Goal: Contribute content: Contribute content

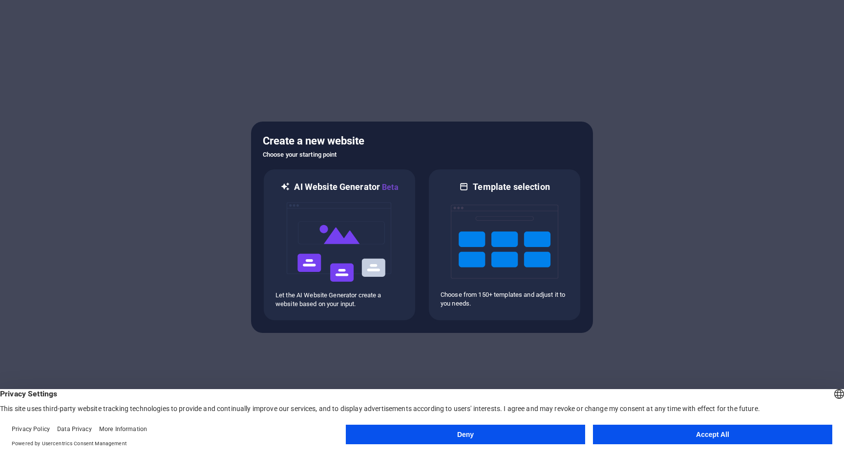
click at [653, 433] on button "Accept All" at bounding box center [712, 435] width 239 height 20
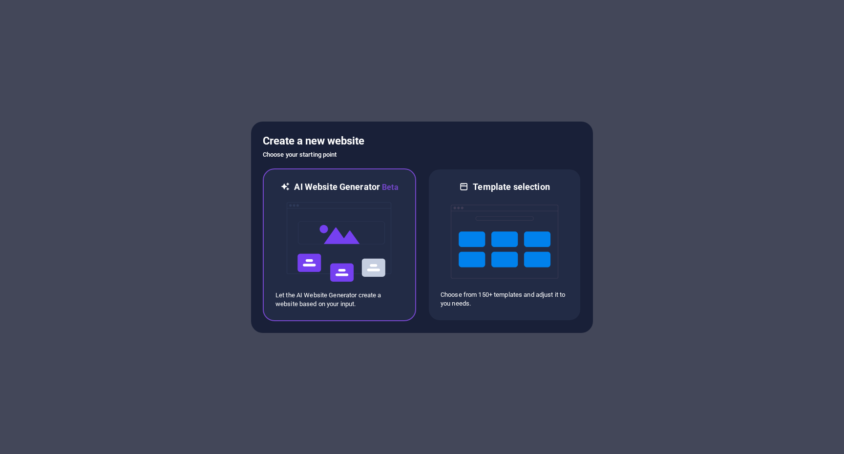
click at [387, 226] on img at bounding box center [340, 243] width 108 height 98
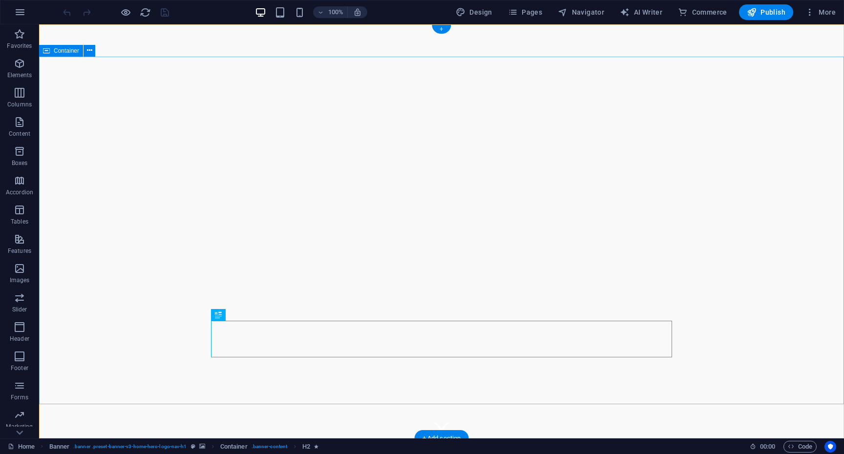
click at [733, 439] on div "Ashford Quantum Home About Us Services Accommodations Contact" at bounding box center [441, 461] width 805 height 44
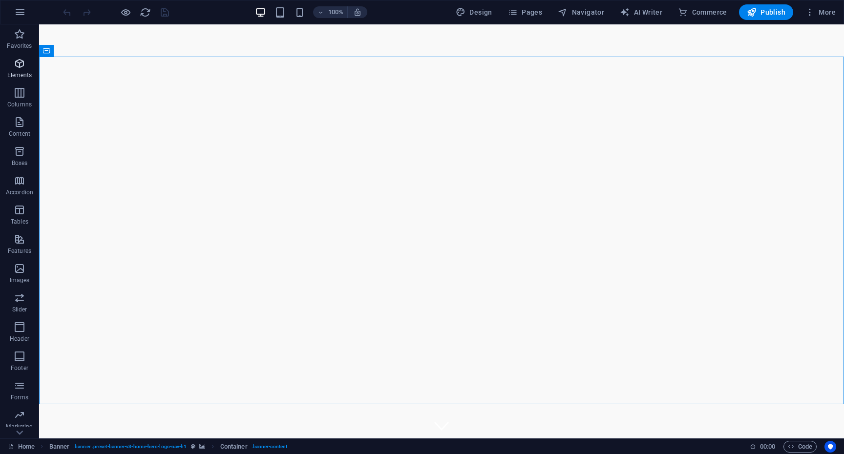
click at [19, 67] on icon "button" at bounding box center [20, 64] width 12 height 12
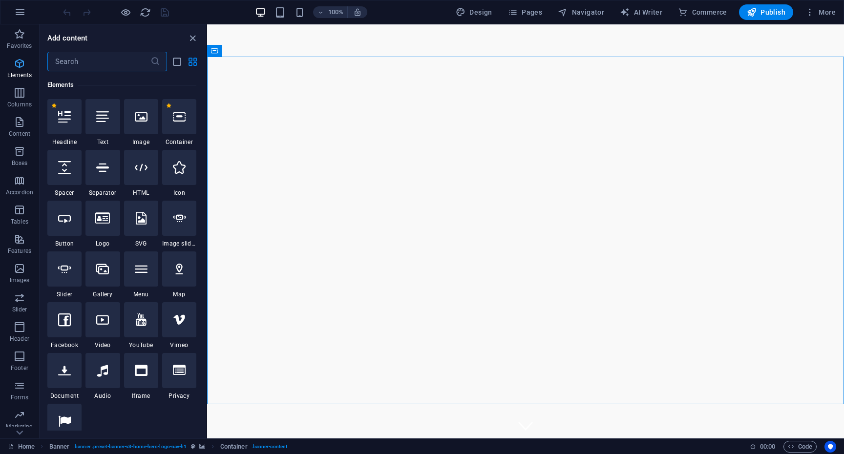
scroll to position [104, 0]
click at [17, 37] on icon "button" at bounding box center [20, 34] width 12 height 12
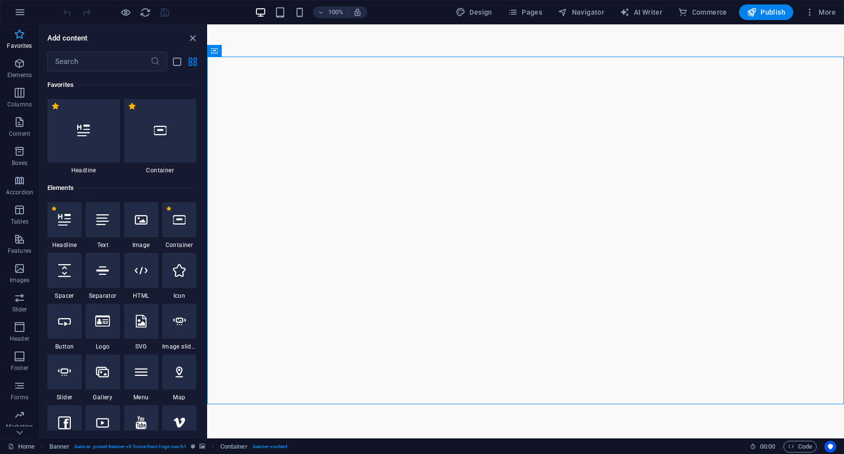
scroll to position [0, 0]
click at [16, 126] on icon "button" at bounding box center [20, 122] width 12 height 12
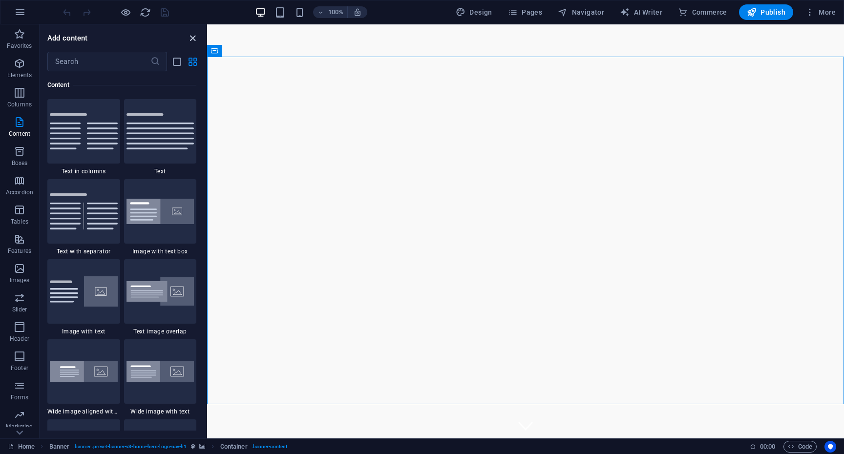
click at [192, 38] on icon "close panel" at bounding box center [192, 38] width 11 height 11
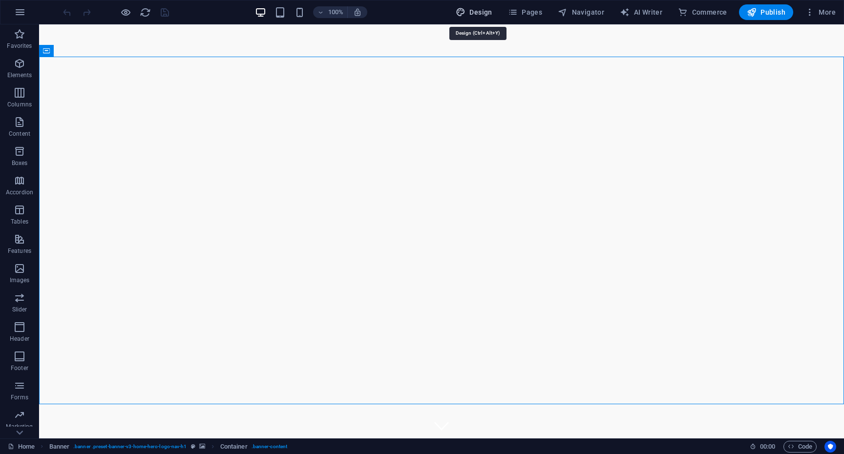
click at [487, 15] on span "Design" at bounding box center [474, 12] width 37 height 10
select select "px"
select select "200"
select select "px"
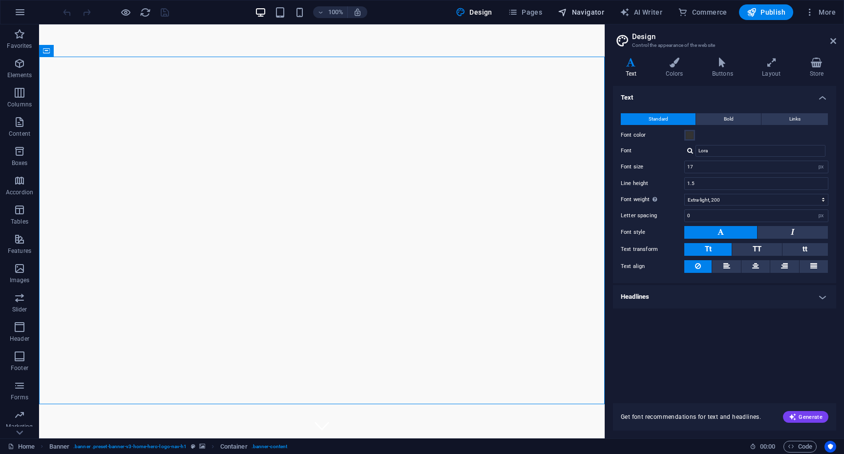
click at [586, 9] on span "Navigator" at bounding box center [581, 12] width 46 height 10
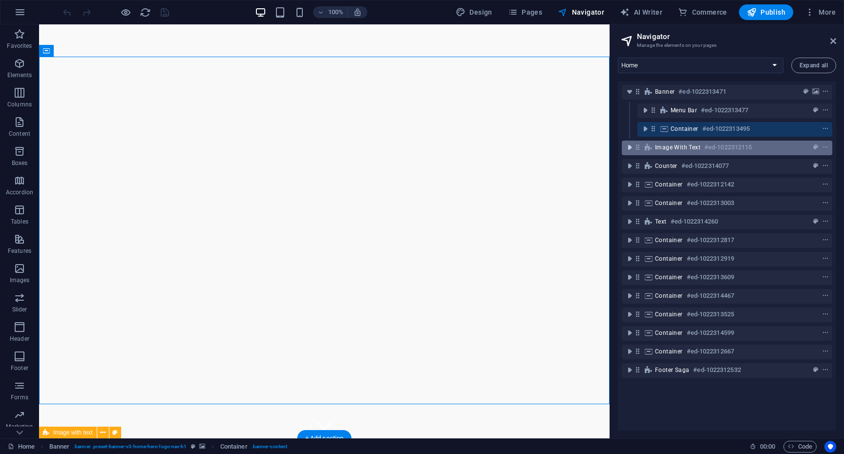
click at [629, 148] on icon "toggle-expand" at bounding box center [630, 148] width 10 height 10
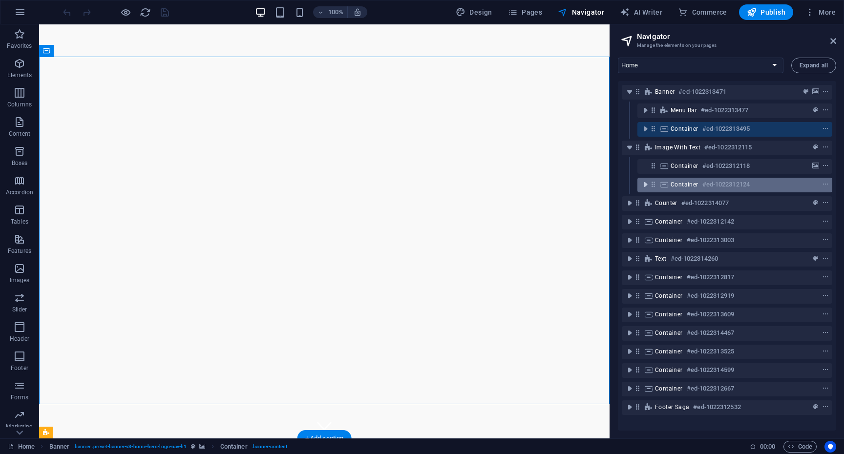
click at [645, 184] on icon "toggle-expand" at bounding box center [646, 185] width 10 height 10
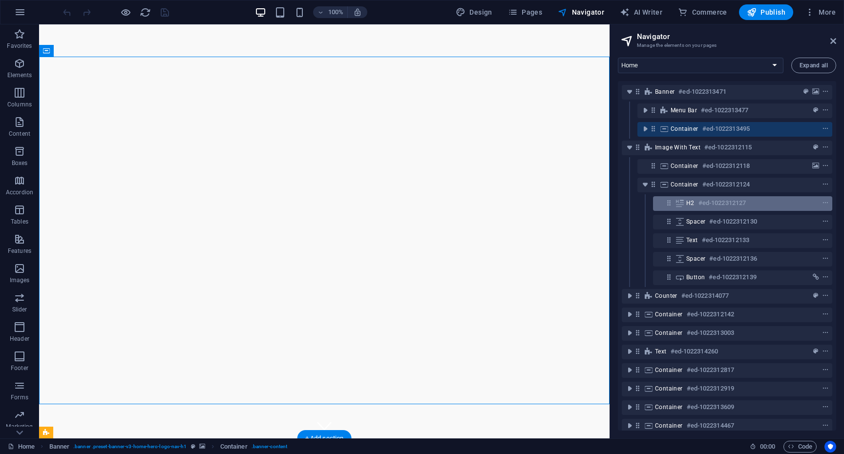
click at [742, 203] on h6 "#ed-1022312127" at bounding box center [722, 203] width 47 height 12
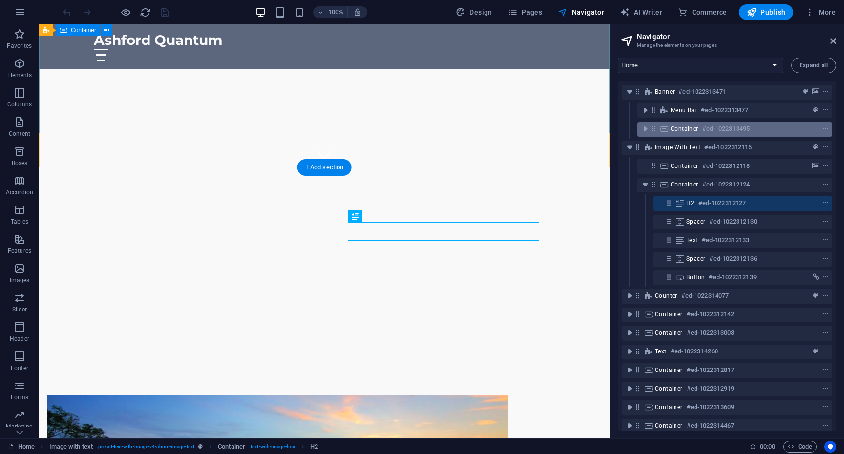
click at [701, 127] on div "Container #ed-1022313495" at bounding box center [727, 129] width 113 height 12
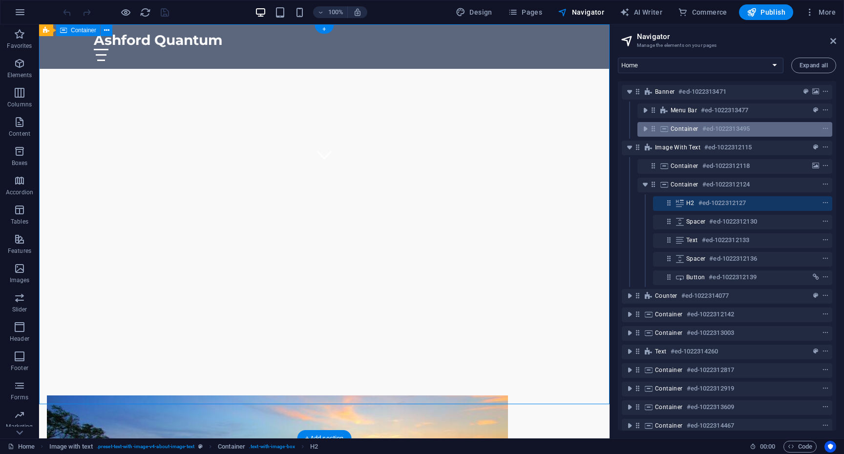
scroll to position [0, 0]
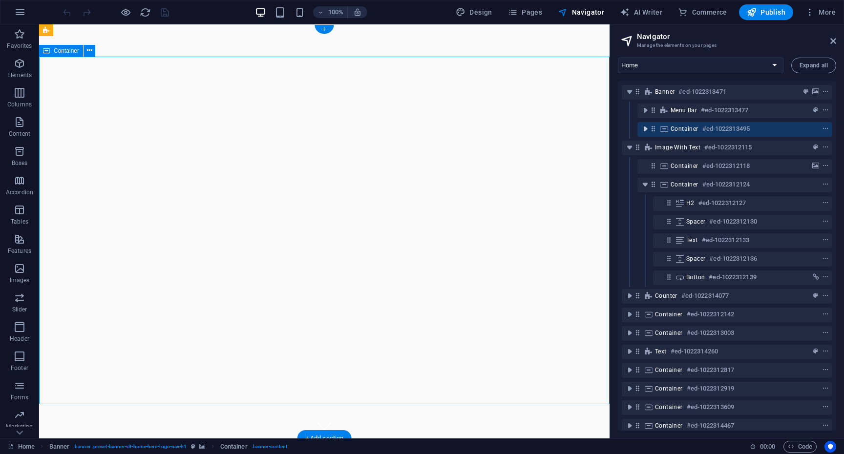
click at [646, 131] on icon "toggle-expand" at bounding box center [646, 129] width 10 height 10
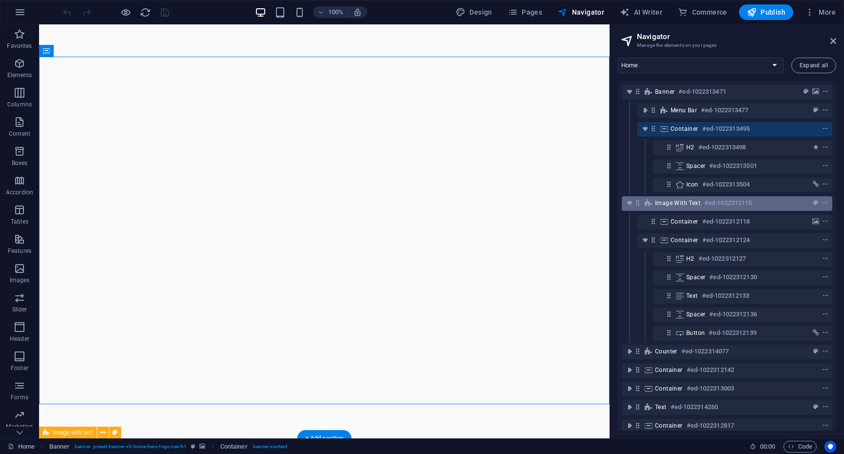
click at [691, 205] on span "Image with text" at bounding box center [677, 203] width 45 height 8
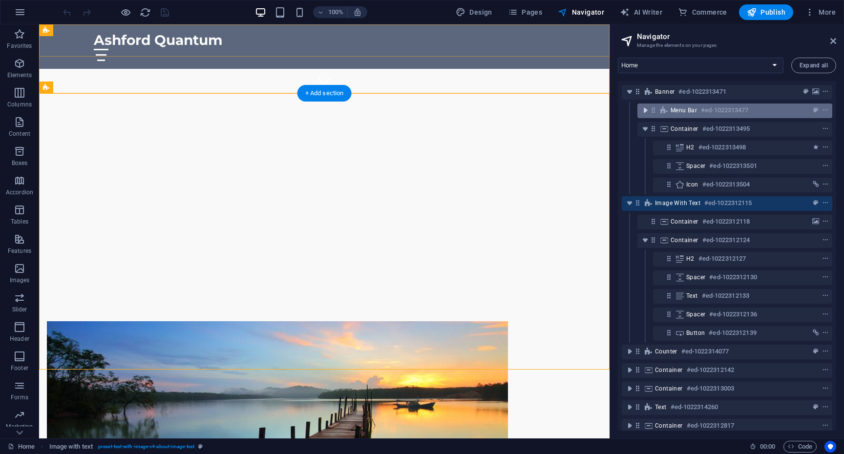
click at [644, 111] on icon "toggle-expand" at bounding box center [646, 111] width 10 height 10
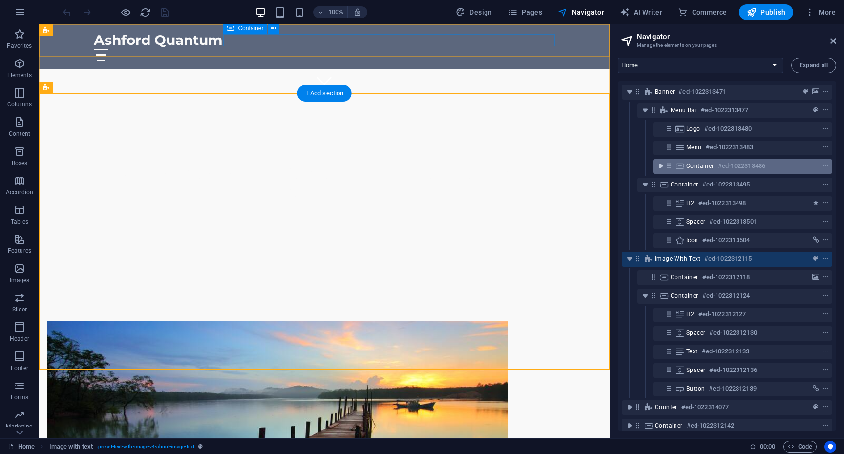
click at [661, 163] on icon "toggle-expand" at bounding box center [661, 166] width 10 height 10
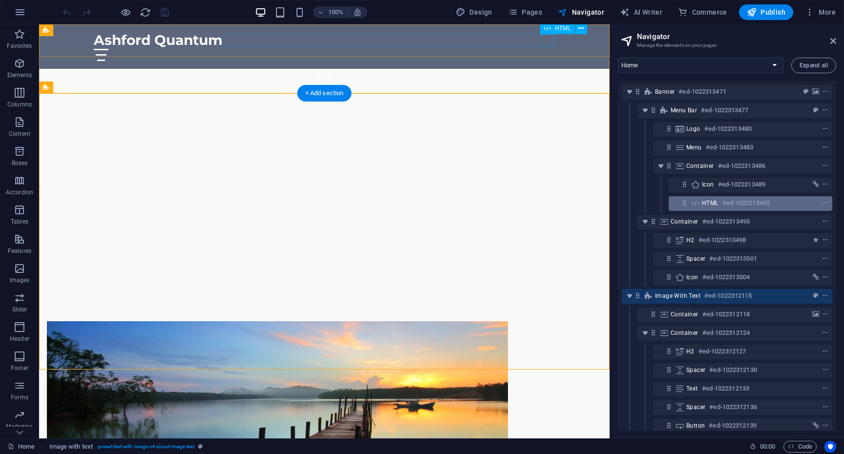
click at [729, 202] on h6 "#ed-1022313492" at bounding box center [746, 203] width 47 height 12
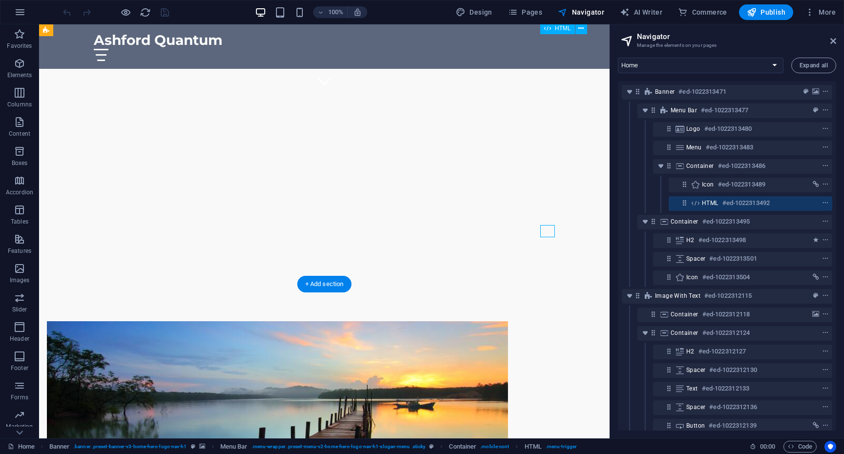
scroll to position [154, 0]
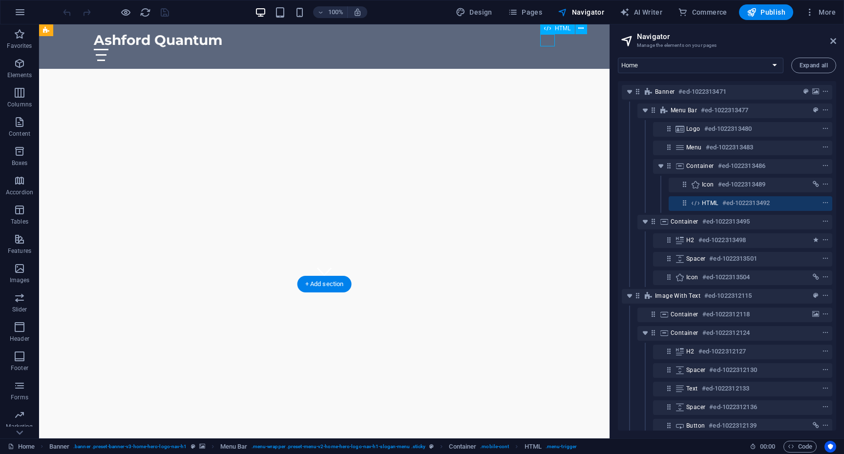
click at [729, 202] on h6 "#ed-1022313492" at bounding box center [746, 203] width 47 height 12
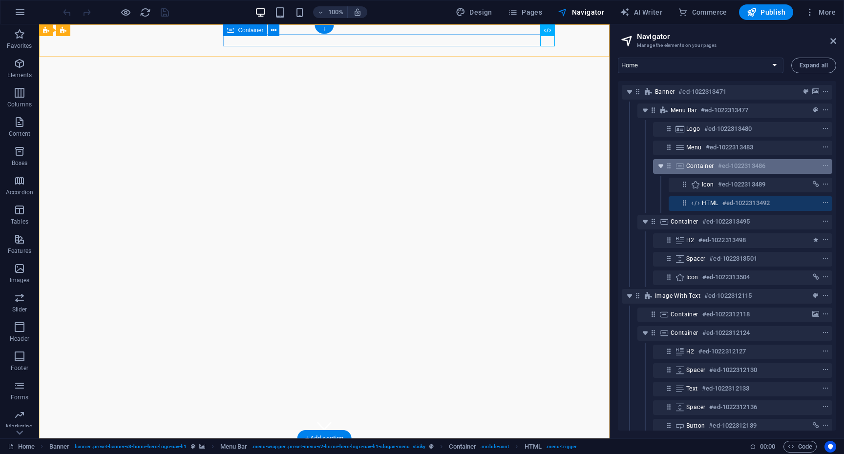
click at [659, 167] on icon "toggle-expand" at bounding box center [661, 166] width 10 height 10
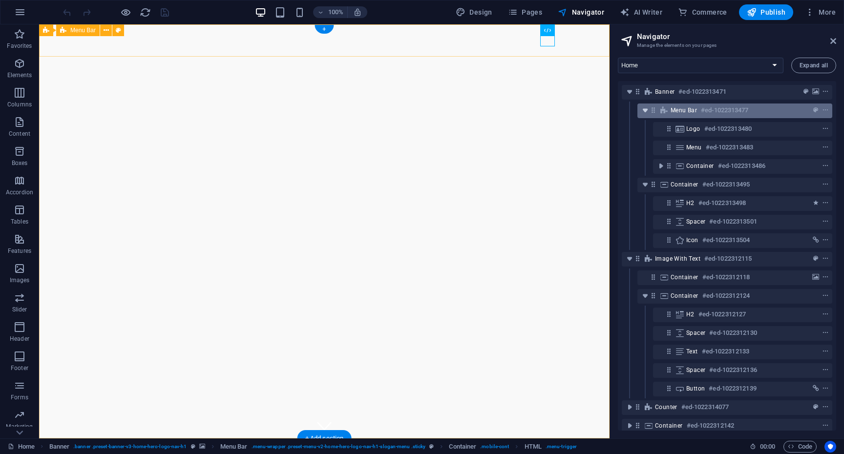
click at [646, 108] on icon "toggle-expand" at bounding box center [646, 111] width 10 height 10
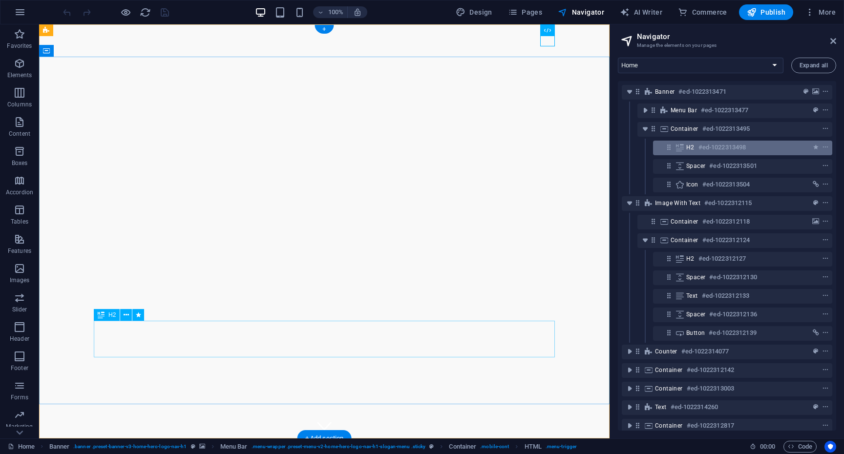
click at [727, 149] on h6 "#ed-1022313498" at bounding box center [722, 148] width 47 height 12
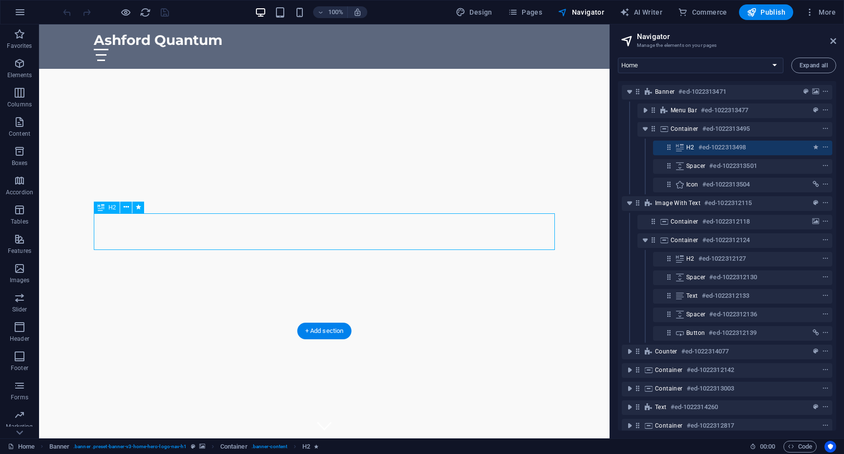
scroll to position [108, 0]
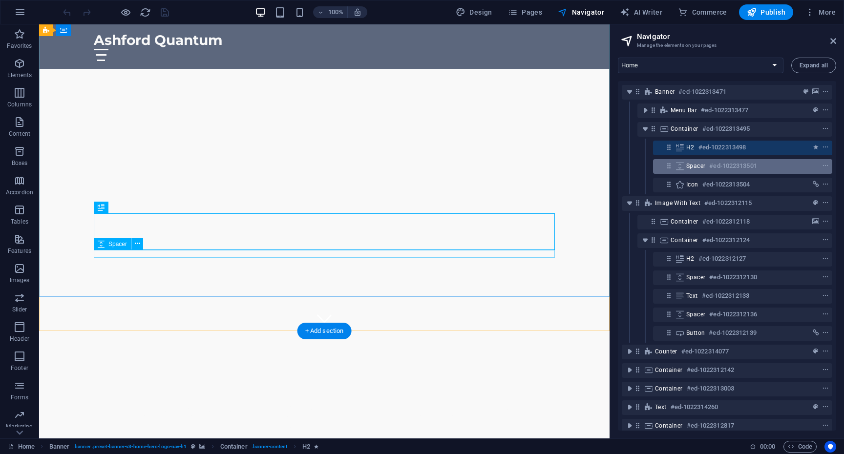
click at [727, 168] on h6 "#ed-1022313501" at bounding box center [733, 166] width 47 height 12
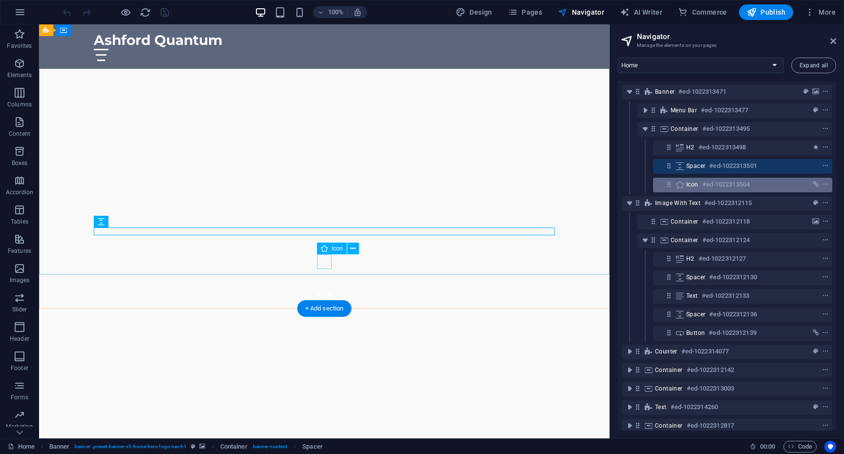
click at [727, 188] on h6 "#ed-1022313504" at bounding box center [726, 185] width 47 height 12
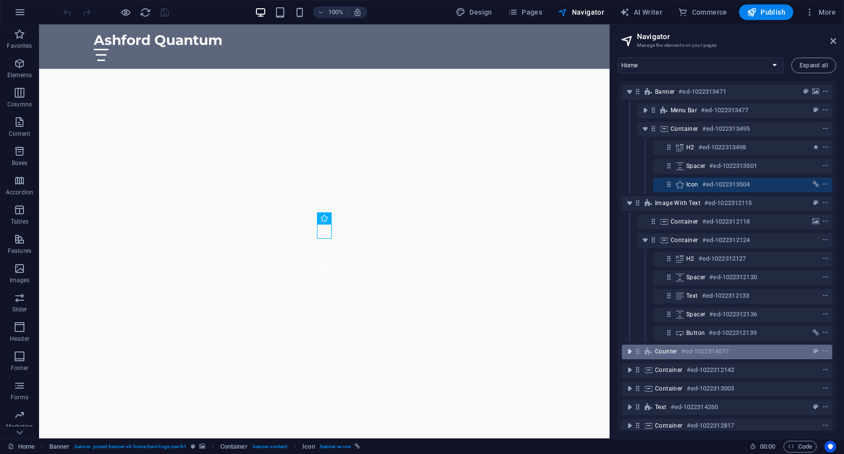
click at [629, 352] on icon "toggle-expand" at bounding box center [630, 352] width 10 height 10
click at [664, 348] on span "Counter" at bounding box center [666, 352] width 22 height 8
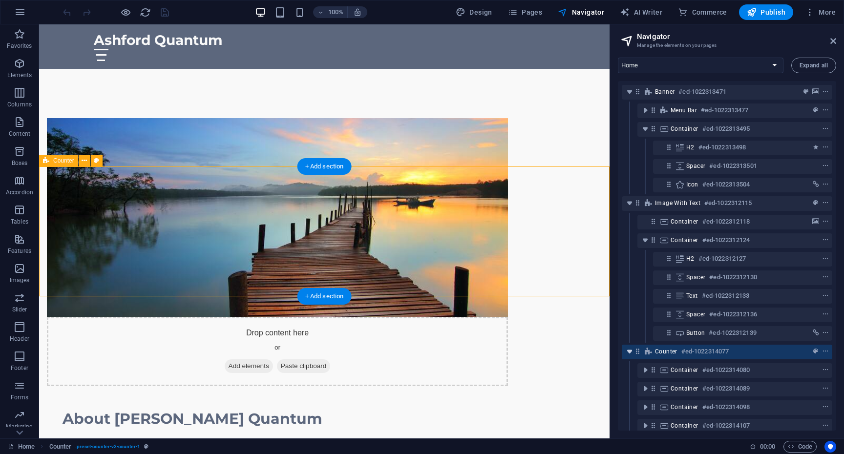
click at [629, 351] on icon "toggle-expand" at bounding box center [630, 352] width 10 height 10
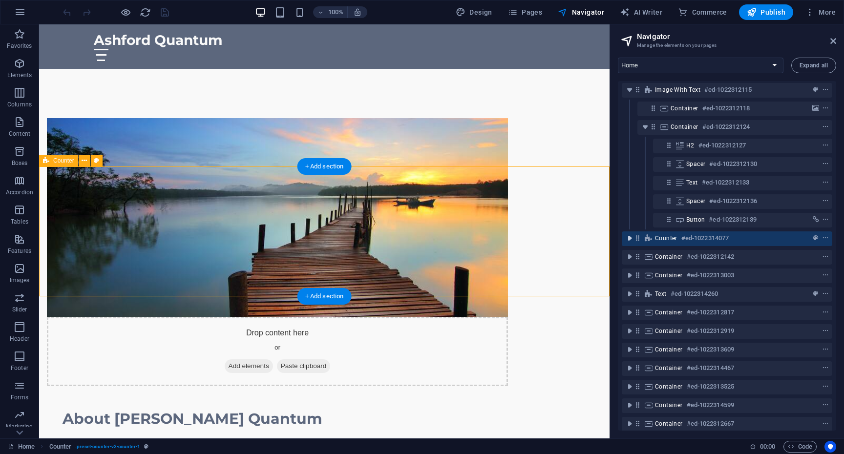
scroll to position [145, 0]
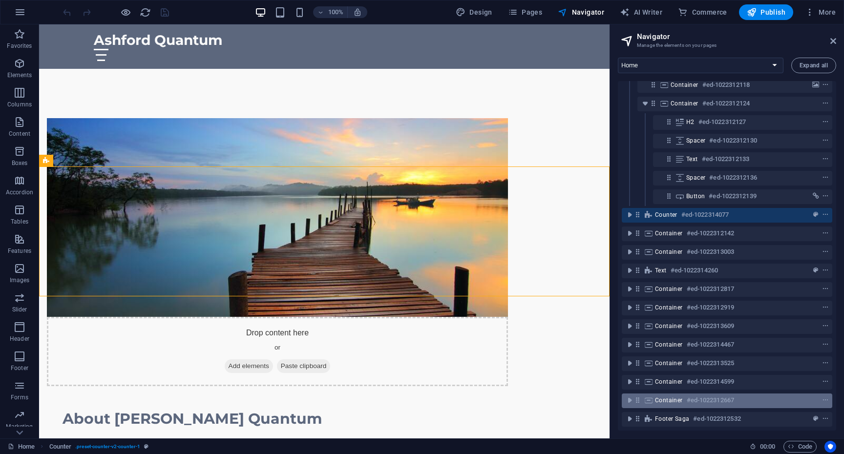
click at [672, 397] on span "Container" at bounding box center [669, 401] width 28 height 8
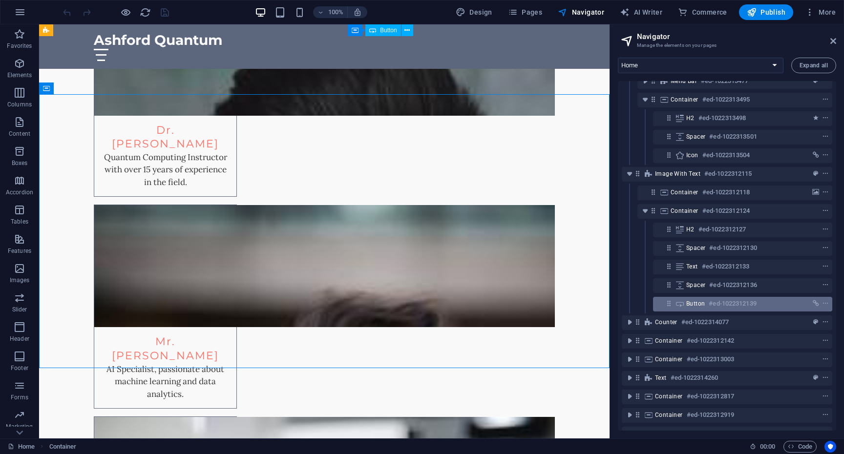
scroll to position [0, 0]
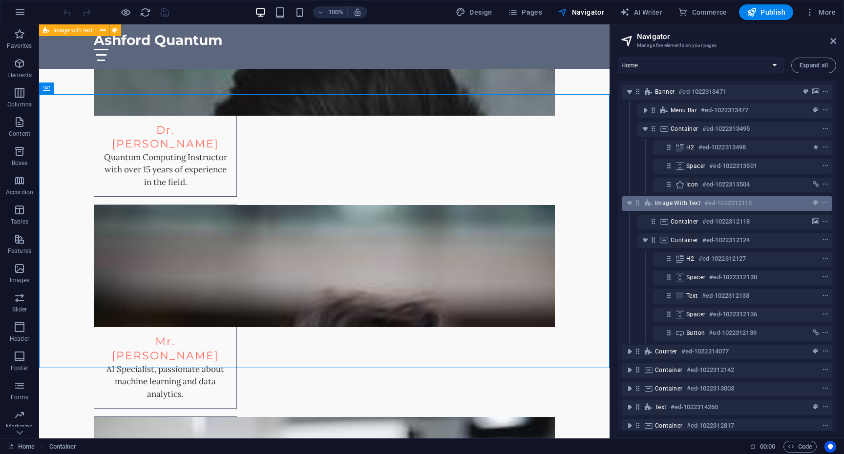
click at [666, 201] on span "Image with text" at bounding box center [677, 203] width 45 height 8
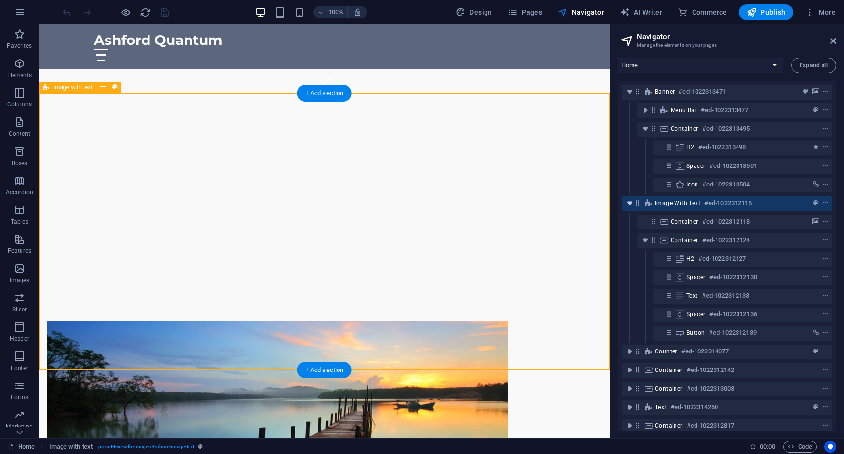
click at [632, 204] on icon "toggle-expand" at bounding box center [630, 203] width 10 height 10
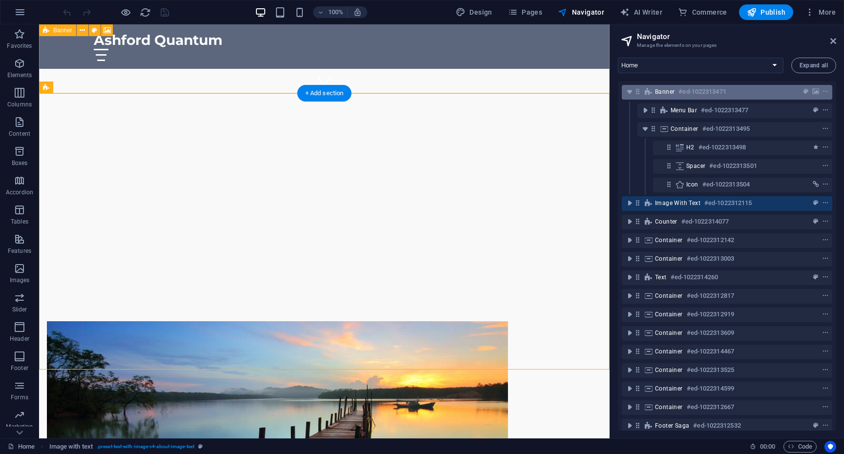
click at [666, 90] on span "Banner" at bounding box center [665, 92] width 20 height 8
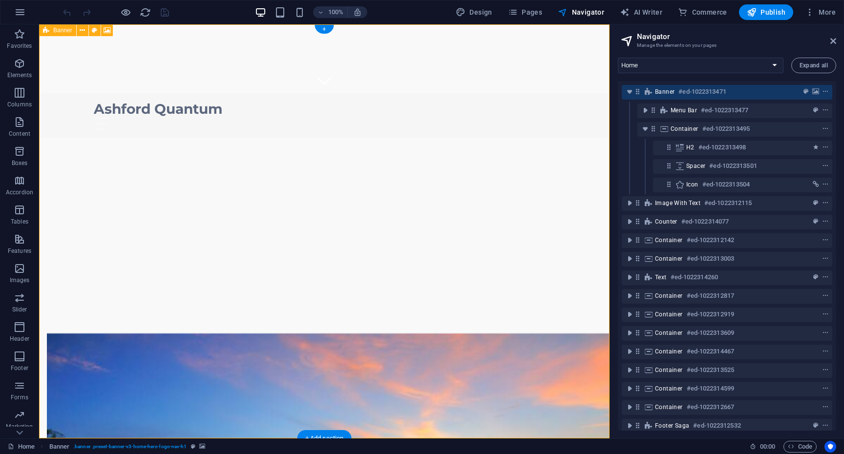
scroll to position [0, 0]
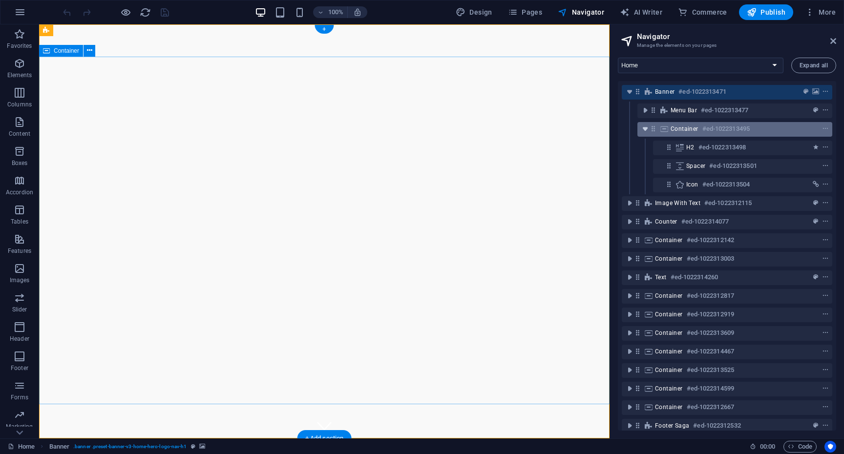
click at [646, 128] on icon "toggle-expand" at bounding box center [646, 129] width 10 height 10
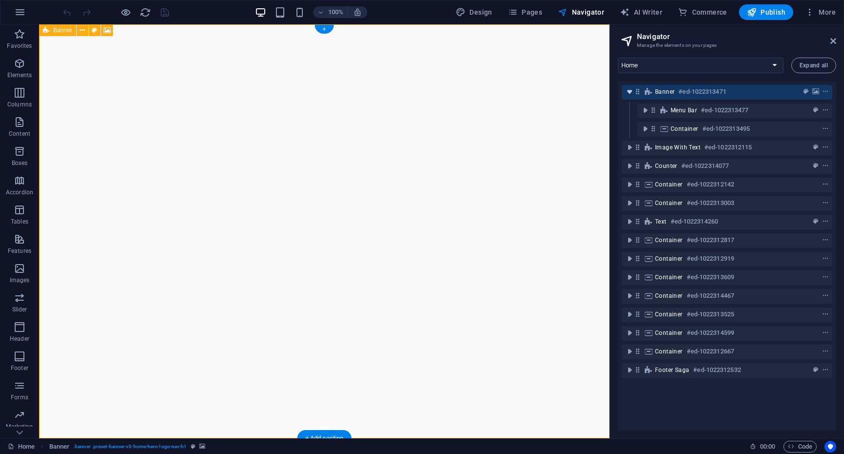
click at [629, 90] on icon "toggle-expand" at bounding box center [630, 92] width 10 height 10
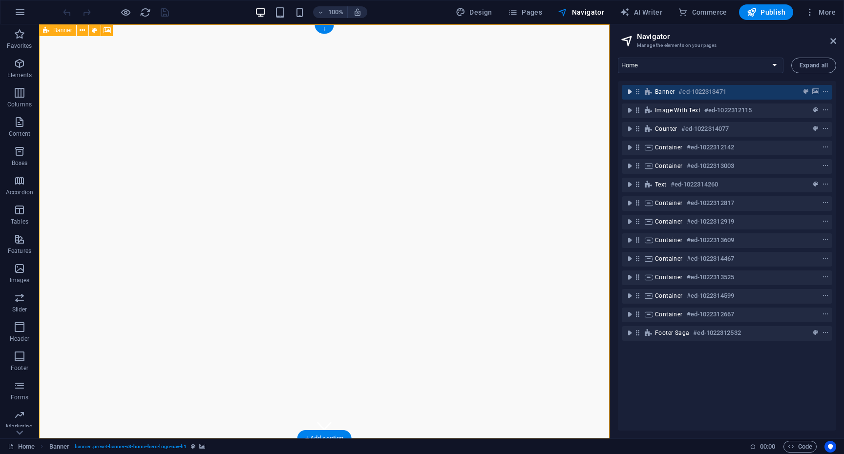
click at [629, 90] on icon "toggle-expand" at bounding box center [630, 92] width 10 height 10
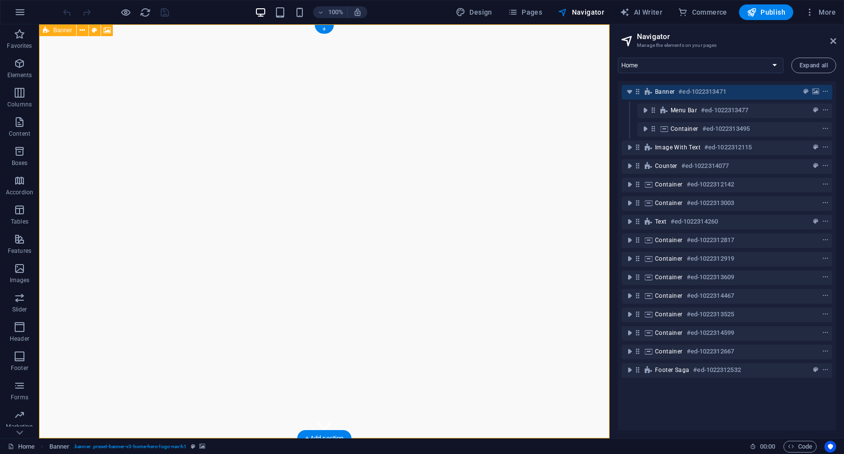
click at [666, 91] on span "Banner" at bounding box center [665, 92] width 20 height 8
click at [815, 90] on icon "background" at bounding box center [816, 91] width 7 height 7
select select "ms"
select select "s"
select select "progressive"
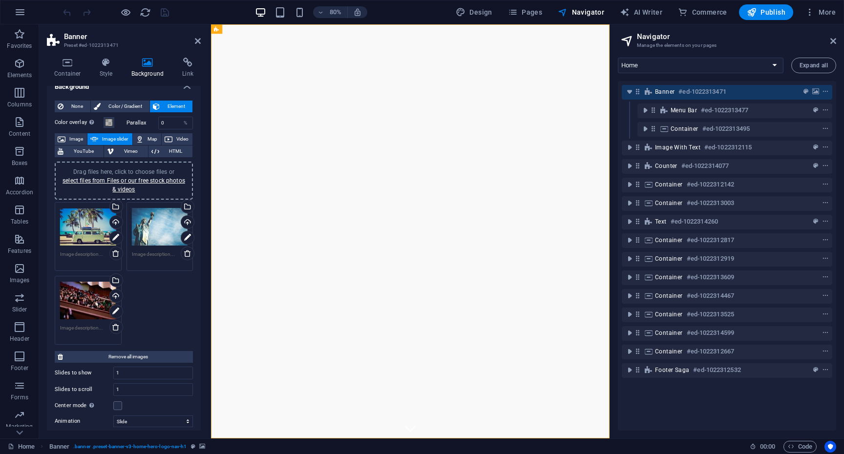
scroll to position [9, 0]
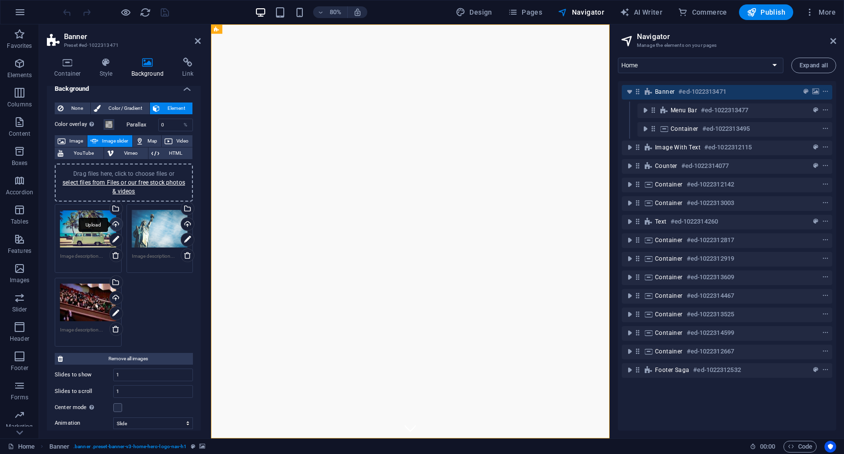
click at [115, 225] on div "Upload" at bounding box center [115, 225] width 15 height 15
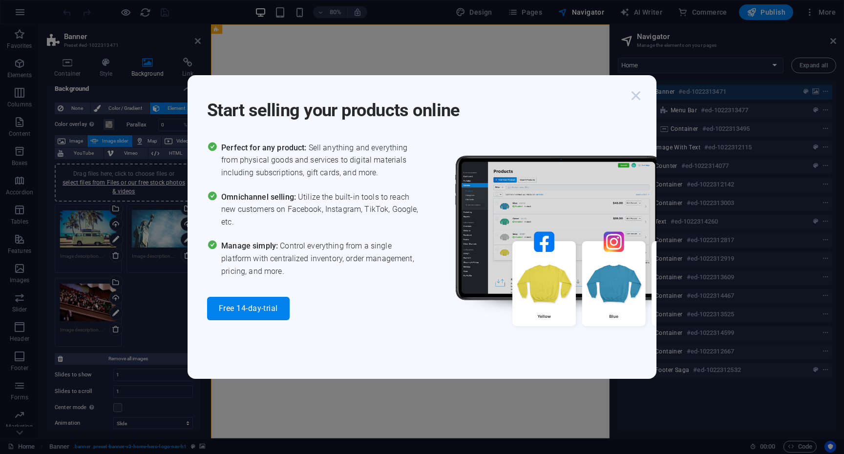
click at [639, 93] on icon "button" at bounding box center [636, 96] width 18 height 18
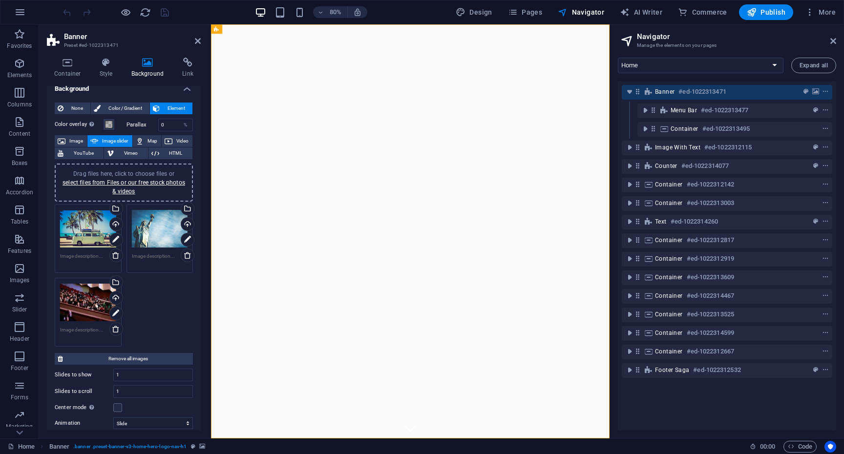
click at [140, 296] on div "Drag files here, click to choose files or select files from Files or our free s…" at bounding box center [123, 276] width 143 height 148
click at [187, 224] on div "Upload" at bounding box center [186, 225] width 15 height 15
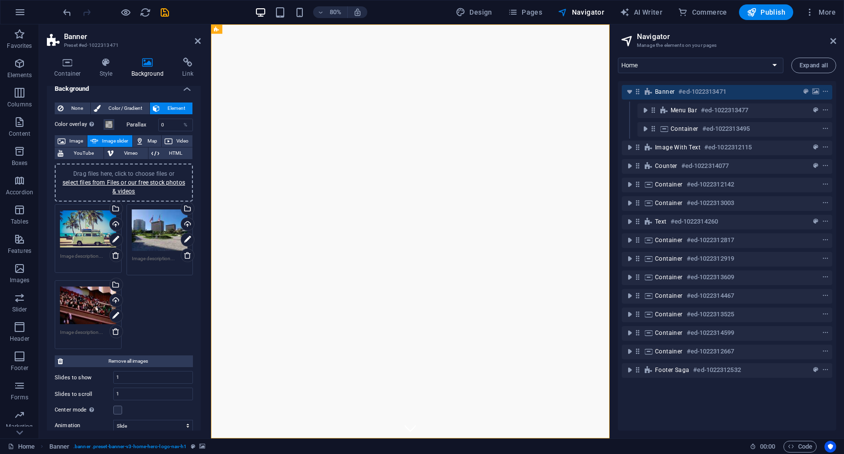
click at [87, 226] on div "Drag files here, click to choose files or select files from Files or our free s…" at bounding box center [88, 229] width 56 height 39
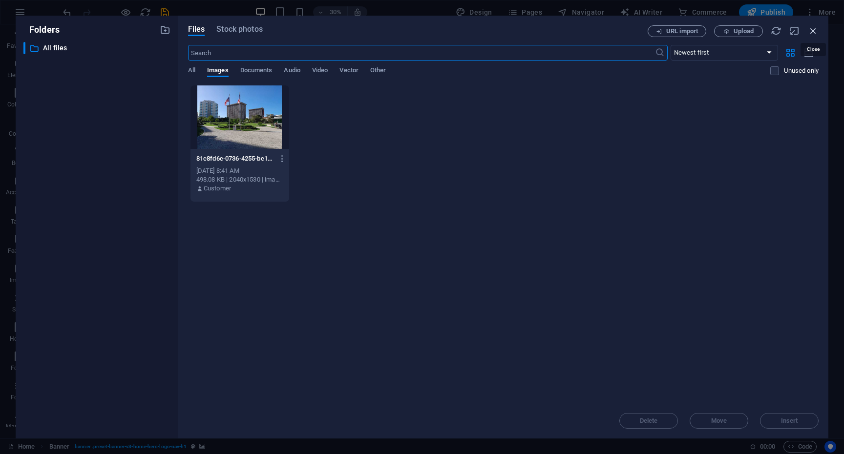
click at [811, 30] on icon "button" at bounding box center [813, 30] width 11 height 11
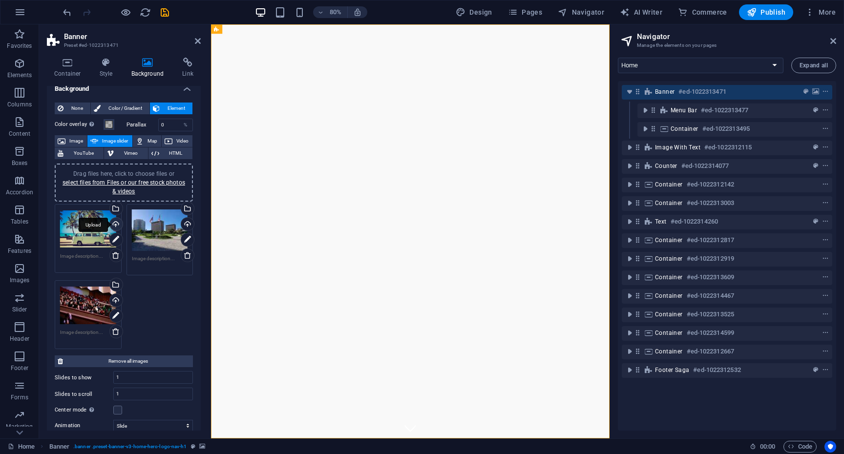
click at [114, 221] on div "Upload" at bounding box center [115, 225] width 15 height 15
click at [83, 243] on div "Drag files here, click to choose files or select files from Files or our free s…" at bounding box center [88, 231] width 56 height 42
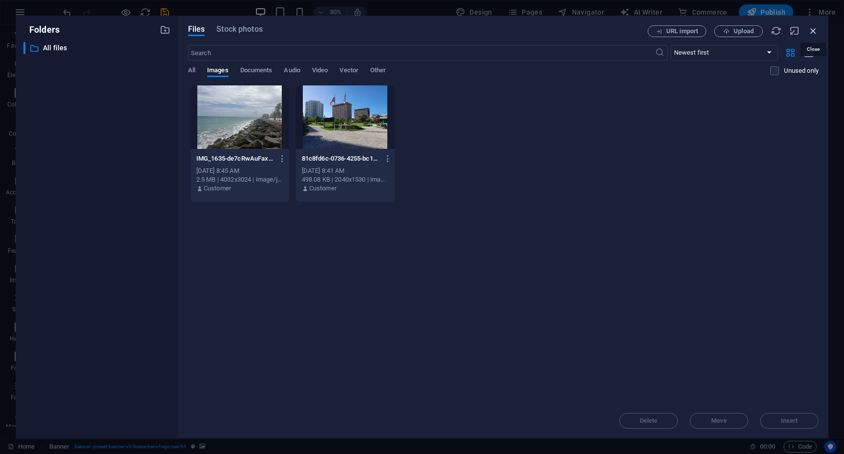
click at [814, 33] on icon "button" at bounding box center [813, 30] width 11 height 11
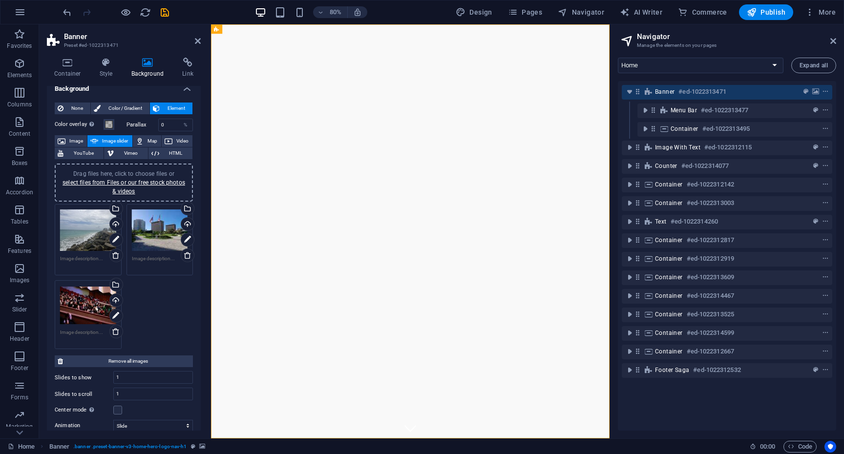
click at [175, 299] on div "Drag files here, click to choose files or select files from Files or our free s…" at bounding box center [123, 277] width 143 height 151
click at [115, 298] on div "Upload" at bounding box center [115, 301] width 15 height 15
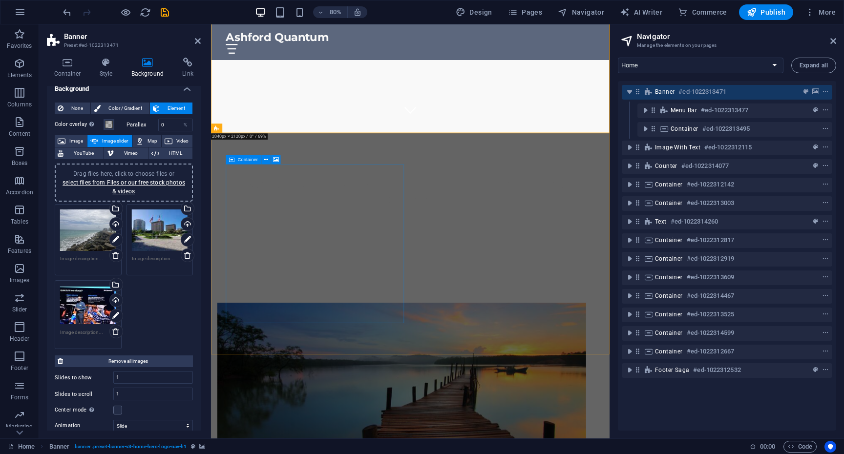
scroll to position [405, 0]
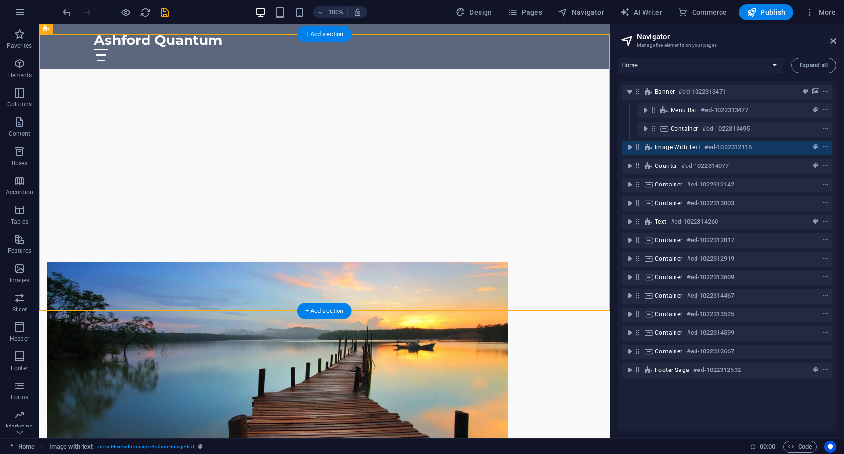
click at [192, 262] on figure at bounding box center [277, 361] width 461 height 199
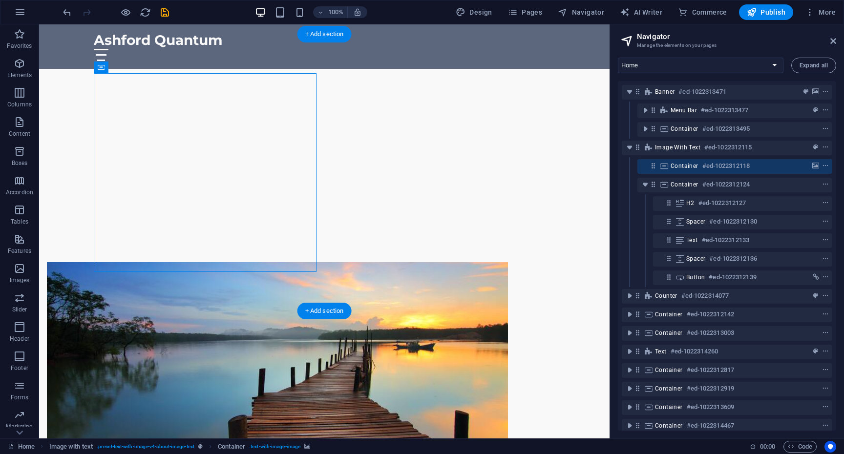
click at [194, 262] on figure at bounding box center [277, 361] width 461 height 199
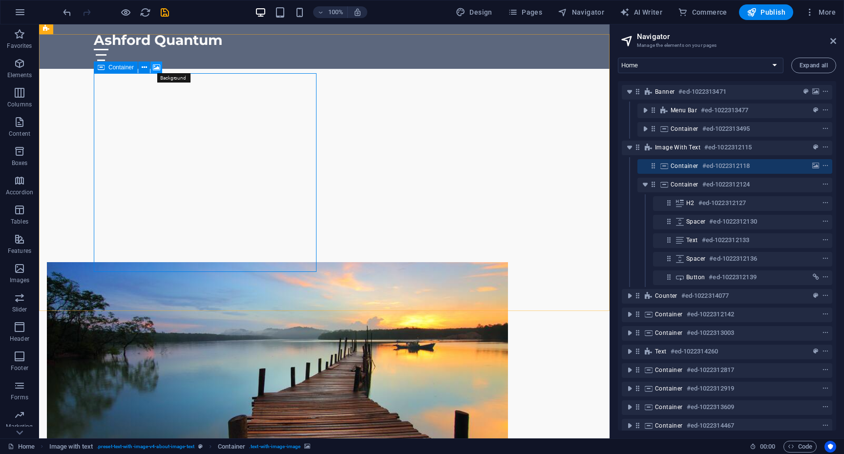
click at [155, 69] on icon at bounding box center [156, 68] width 7 height 10
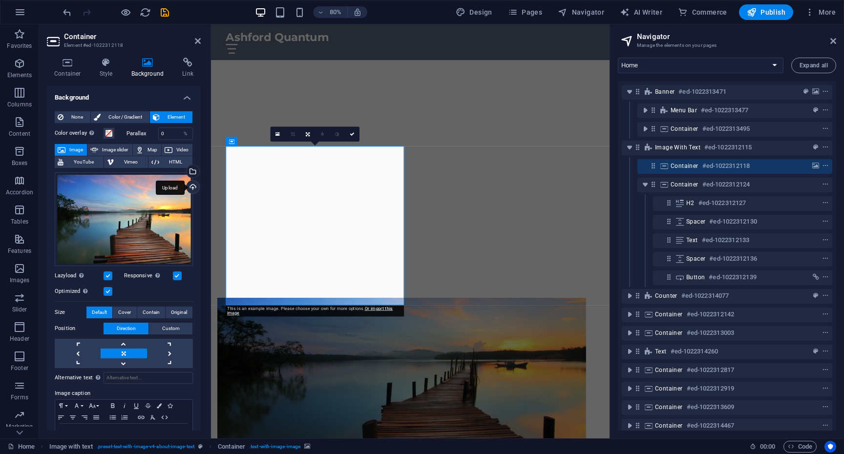
click at [192, 182] on div "Upload" at bounding box center [192, 188] width 15 height 15
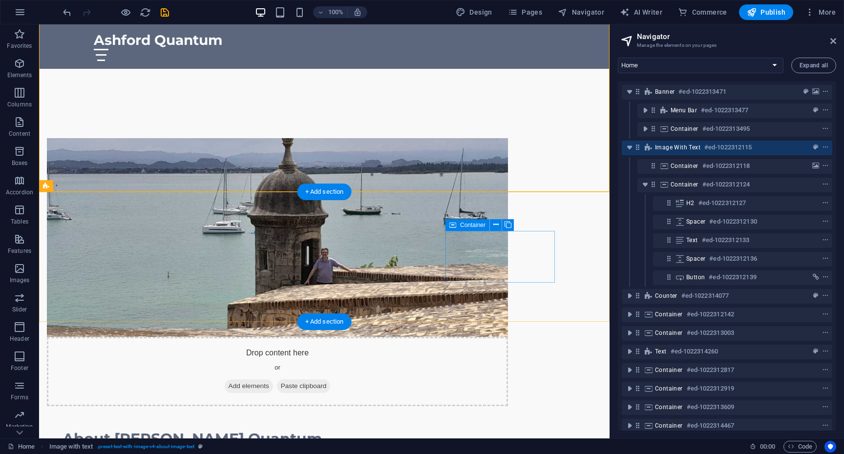
scroll to position [533, 0]
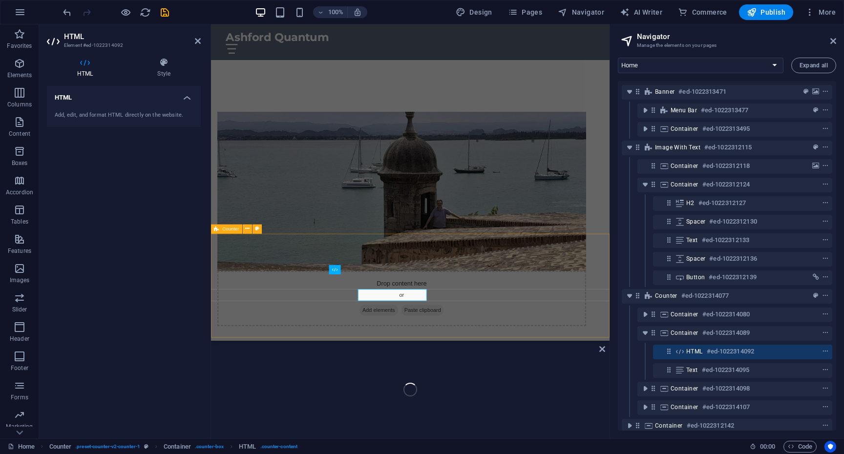
scroll to position [411, 0]
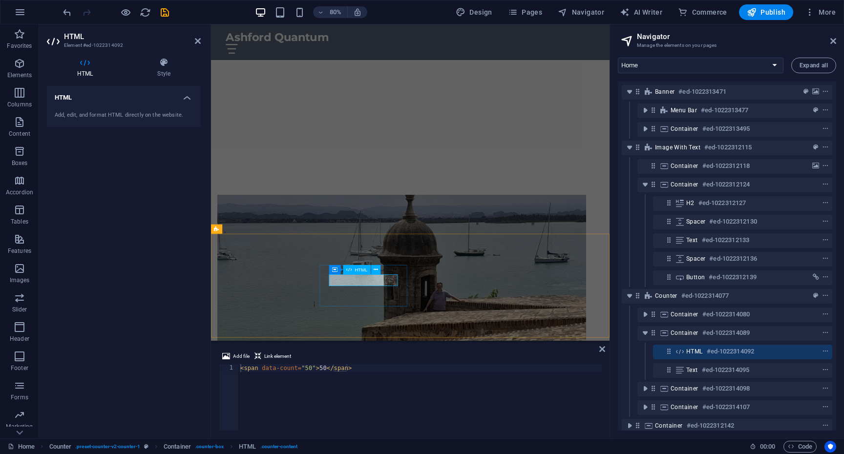
click at [310, 367] on div "< span data-count = "50" > 50 </ span >" at bounding box center [420, 406] width 364 height 82
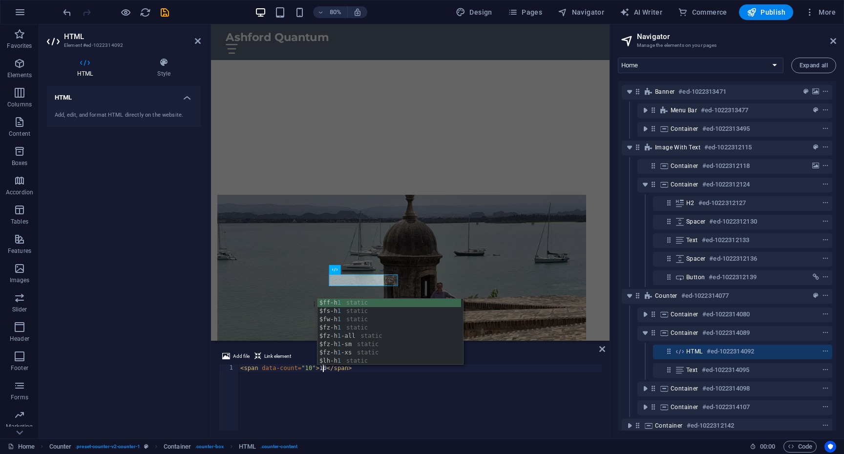
scroll to position [0, 6]
type textarea "<span data-count="10">10</span>"
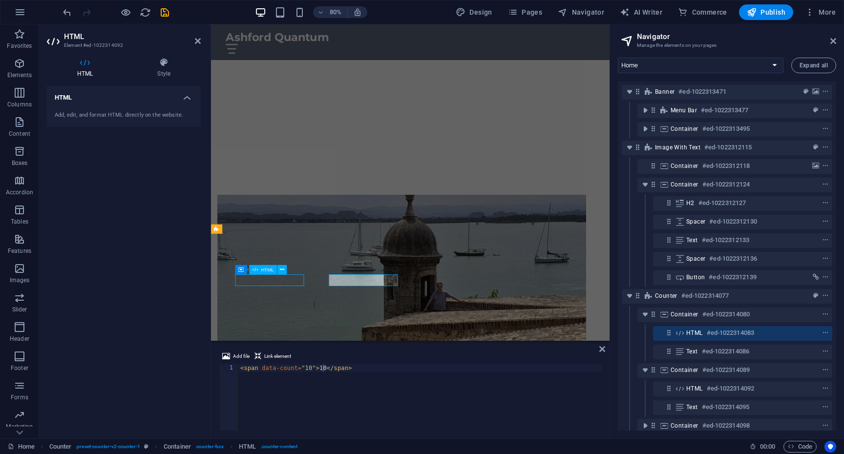
scroll to position [430, 0]
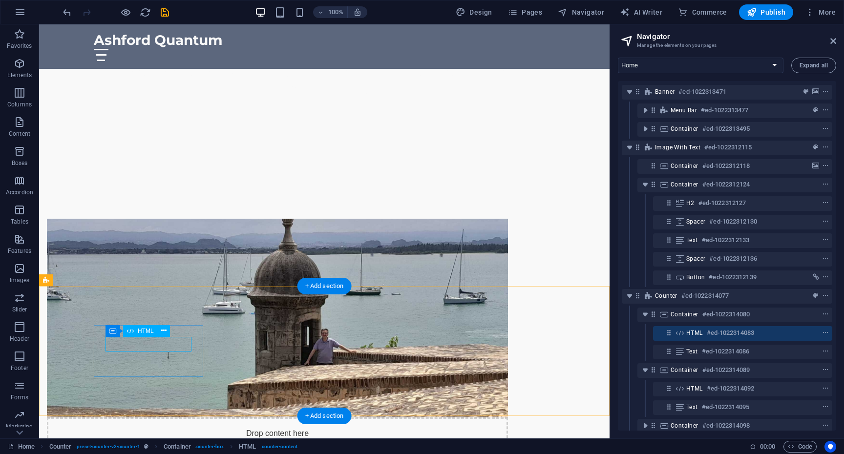
scroll to position [411, 0]
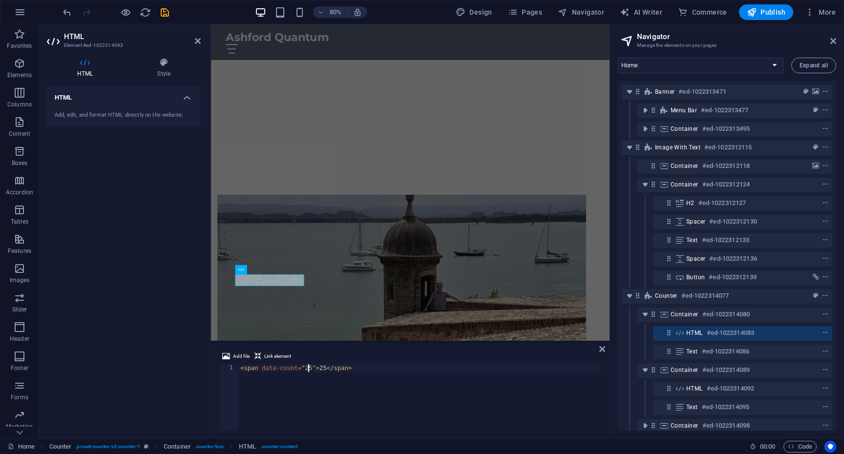
click at [309, 368] on div "< span data-count = "25" > 25 </ span >" at bounding box center [420, 406] width 364 height 82
click at [320, 370] on div "< span data-count = "5" > 25 </ span >" at bounding box center [420, 406] width 364 height 82
type textarea "<span data-count="5">5</span>"
click at [352, 396] on div "< span data-count = "5" > 5 </ span >" at bounding box center [420, 406] width 364 height 82
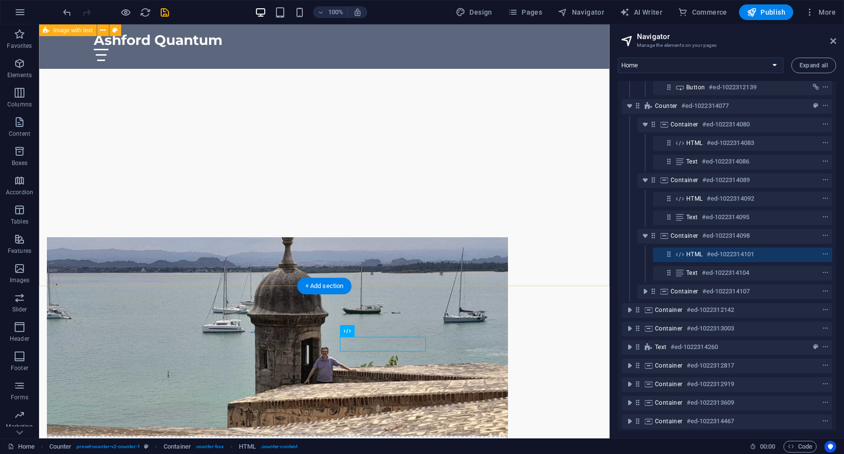
scroll to position [193, 0]
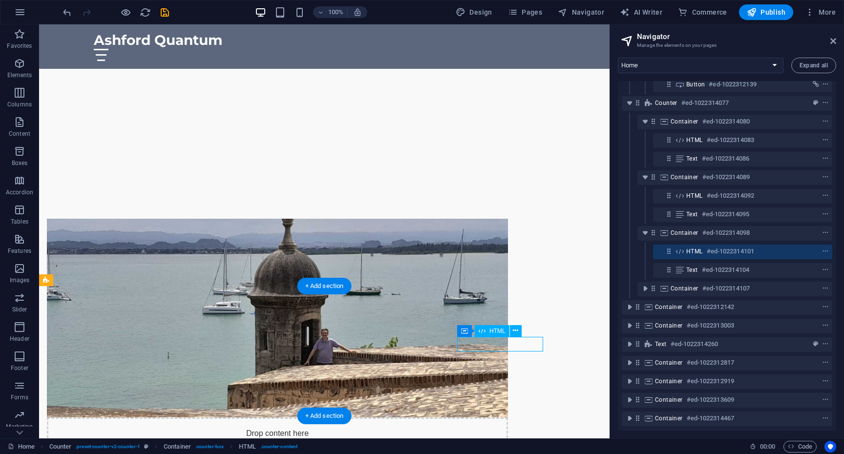
scroll to position [411, 0]
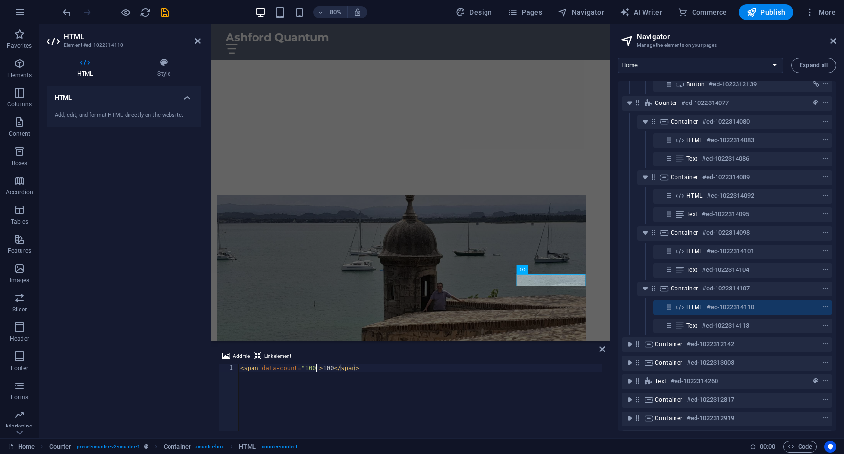
click at [315, 367] on div "< span data-count = "100" > 100 </ span >" at bounding box center [420, 406] width 364 height 82
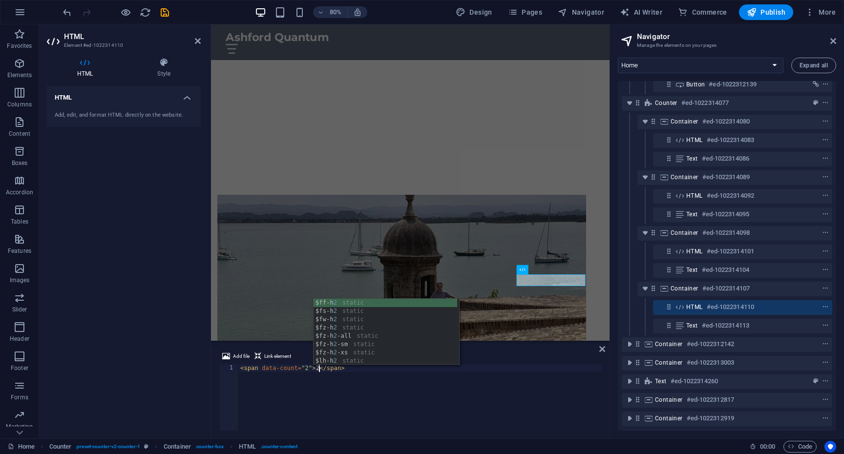
scroll to position [0, 6]
type textarea "<span data-count="2">2</span>"
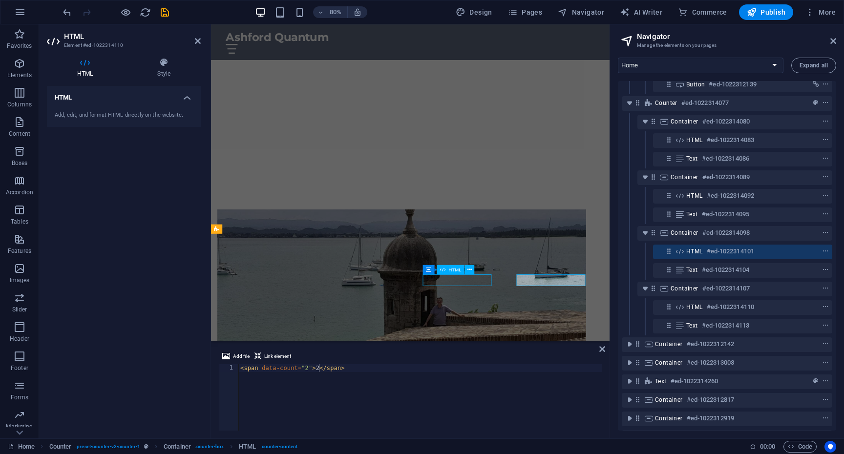
scroll to position [430, 0]
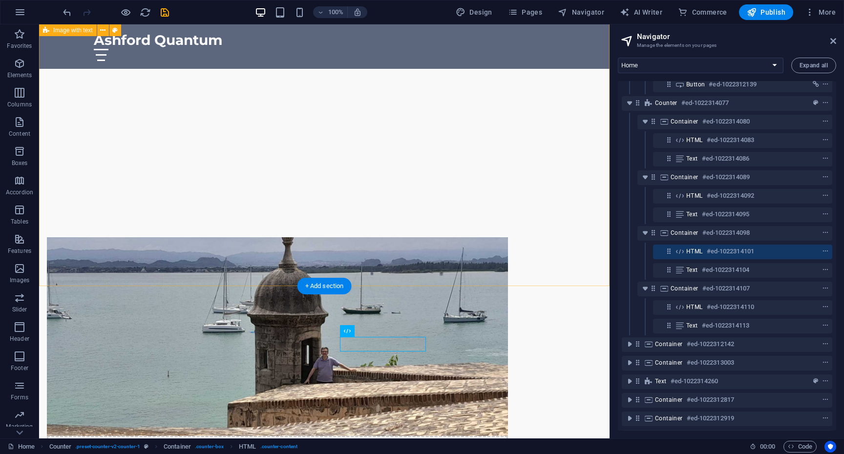
click at [462, 282] on div "Drop content here or Add elements Paste clipboard About Ashford Quantum At [GEO…" at bounding box center [324, 449] width 571 height 503
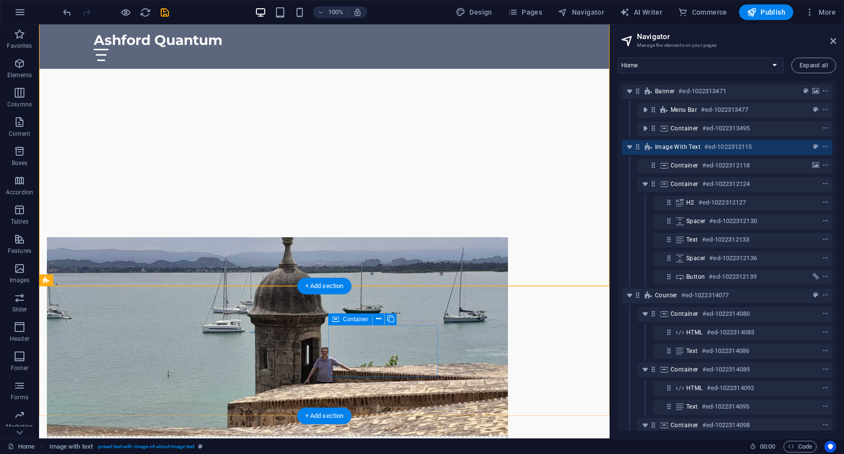
scroll to position [0, 0]
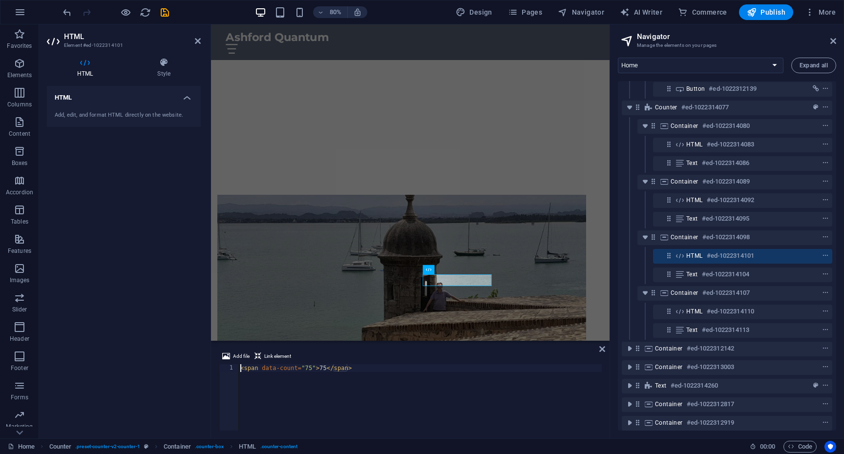
scroll to position [193, 0]
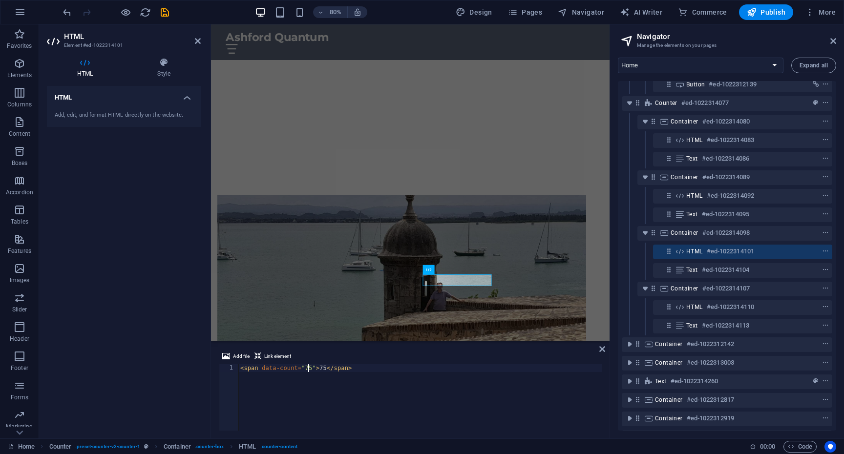
click at [309, 369] on div "< span data-count = "75" > 75 </ span >" at bounding box center [420, 406] width 364 height 82
type textarea "<span data-count="100">100+</span>"
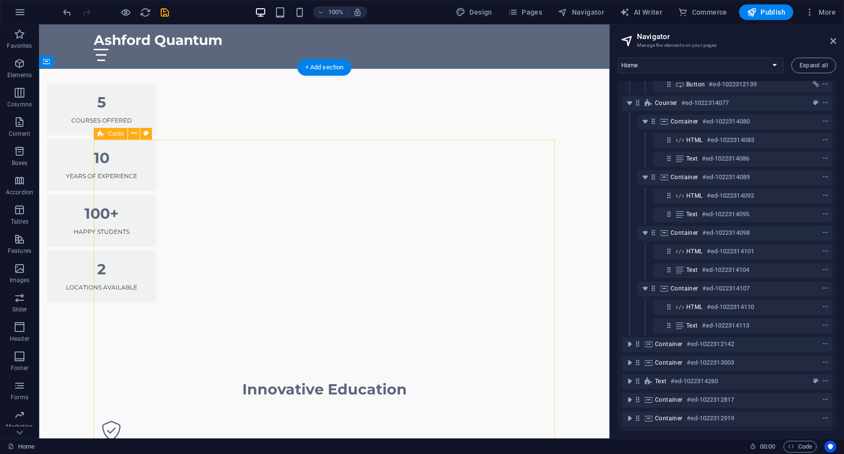
scroll to position [1088, 0]
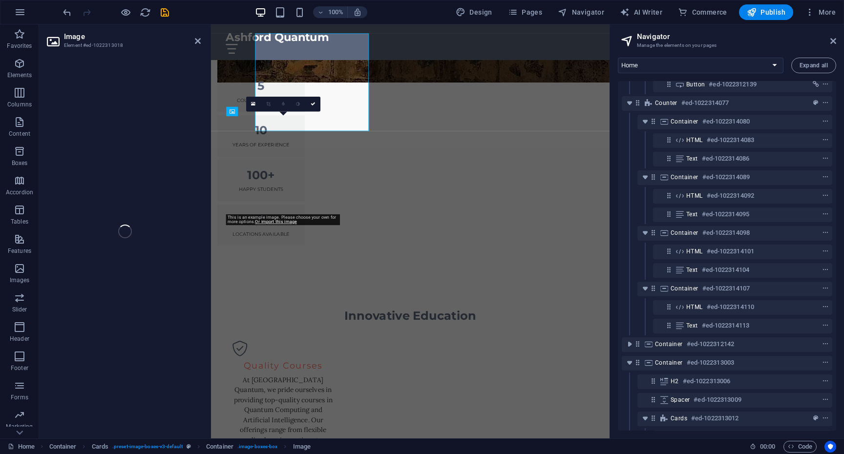
scroll to position [1191, 0]
select select "vw"
select select "px"
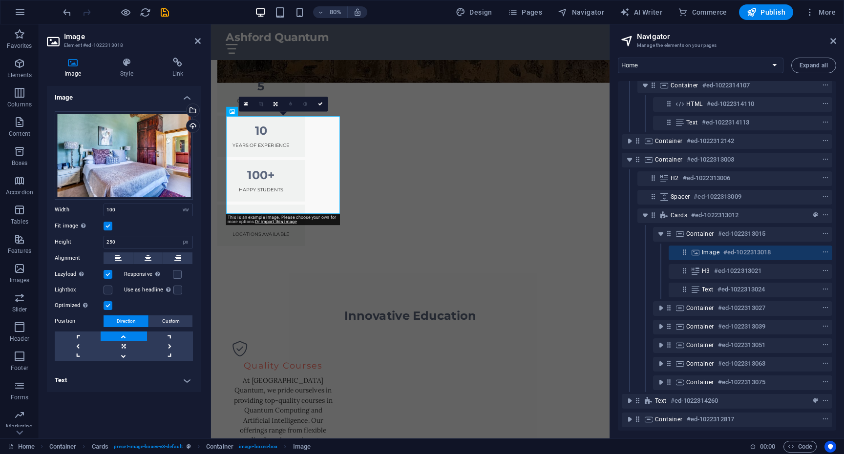
scroll to position [397, 0]
click at [193, 124] on div "Upload" at bounding box center [192, 127] width 15 height 15
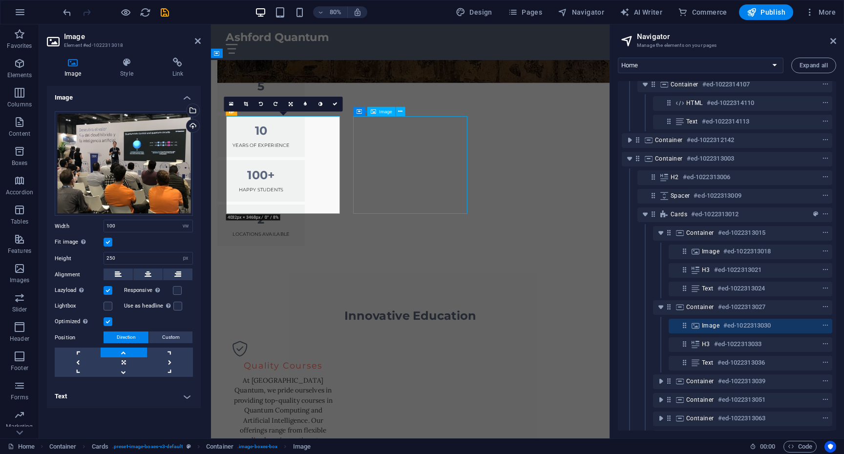
scroll to position [1088, 0]
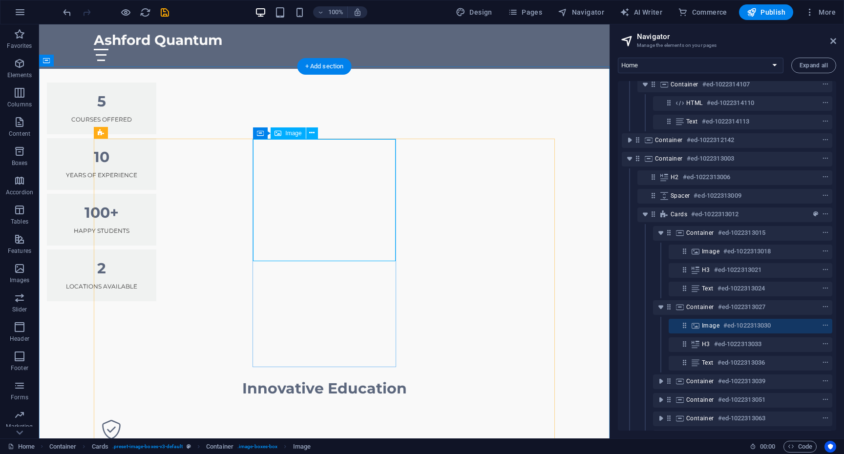
click at [293, 131] on span "Image" at bounding box center [293, 133] width 16 height 6
click at [312, 131] on icon at bounding box center [311, 133] width 5 height 10
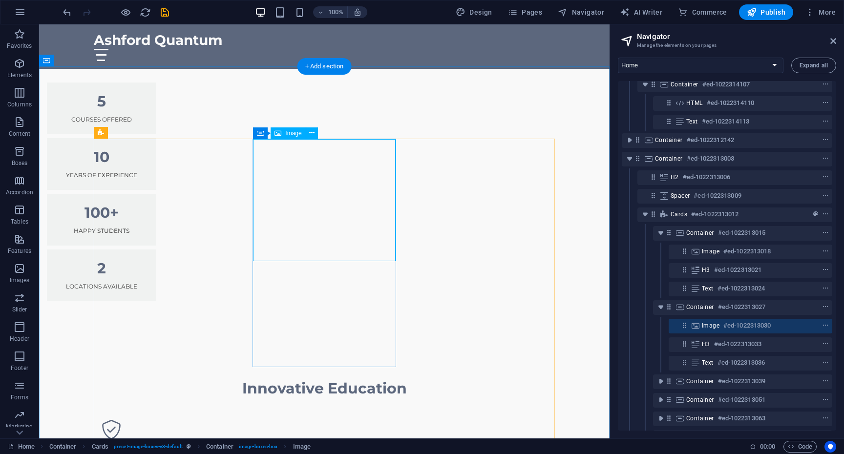
click at [311, 133] on icon at bounding box center [311, 133] width 5 height 10
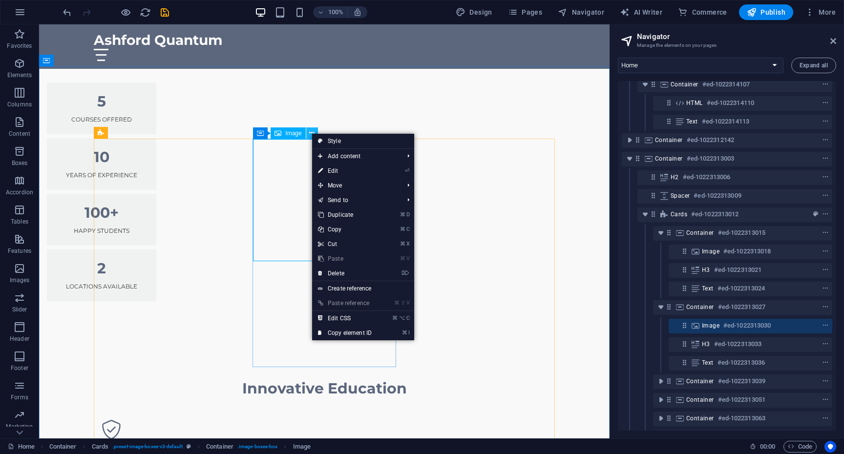
click at [308, 133] on button at bounding box center [312, 134] width 12 height 12
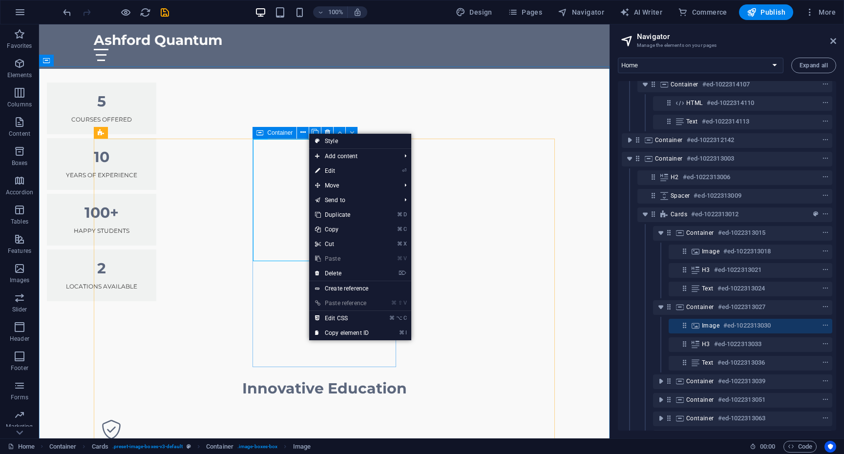
click at [261, 134] on icon at bounding box center [260, 133] width 7 height 12
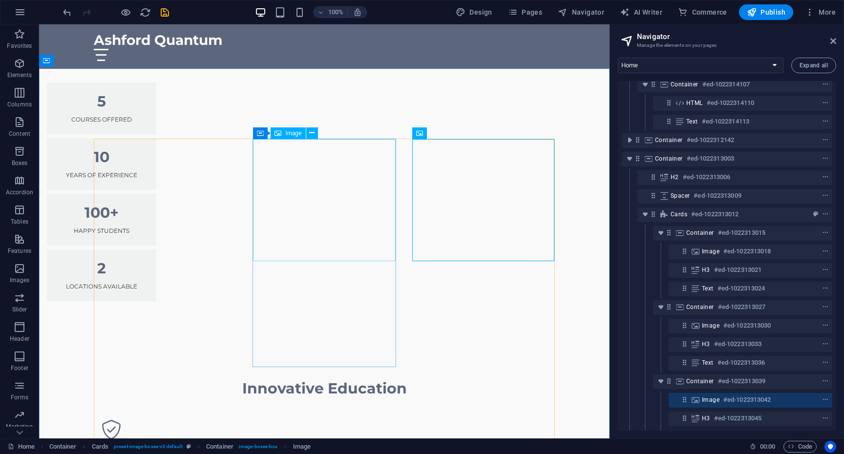
click at [288, 131] on span "Image" at bounding box center [293, 133] width 16 height 6
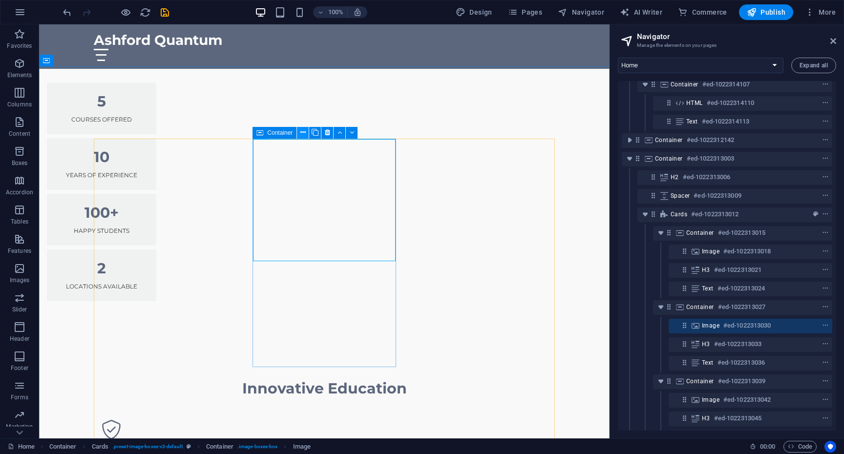
click at [304, 131] on icon at bounding box center [303, 133] width 5 height 10
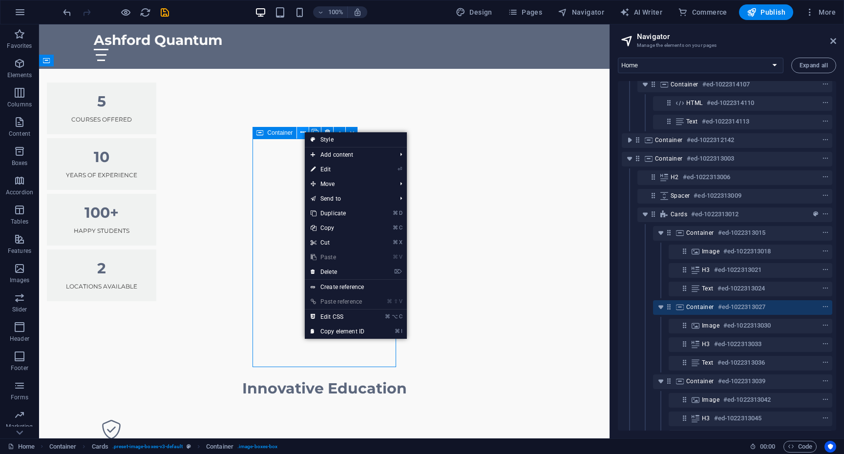
click at [304, 131] on icon at bounding box center [303, 133] width 5 height 10
click at [266, 135] on div "Container" at bounding box center [275, 133] width 44 height 12
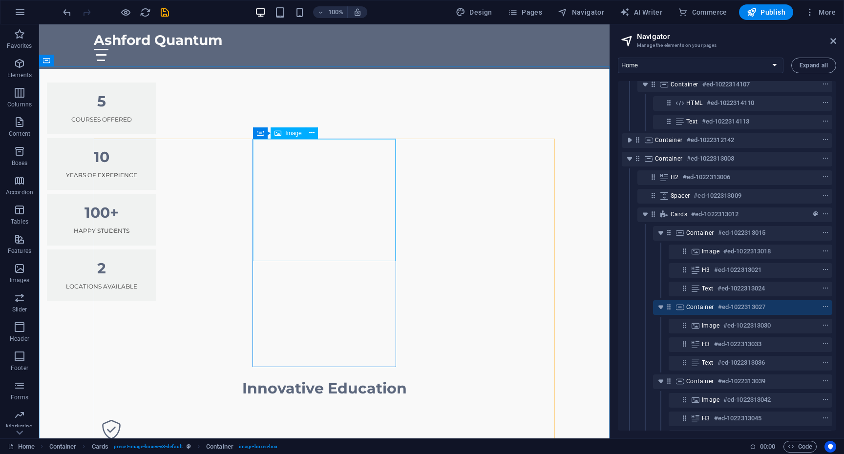
click at [290, 134] on span "Image" at bounding box center [293, 133] width 16 height 6
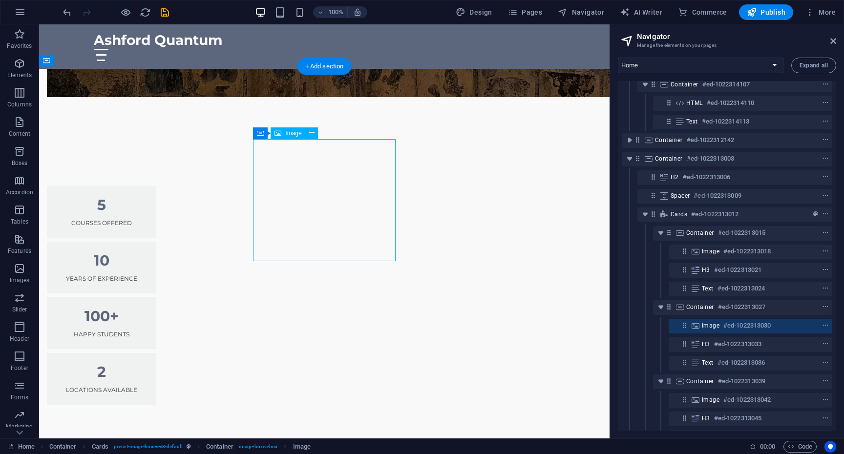
select select "vw"
select select "px"
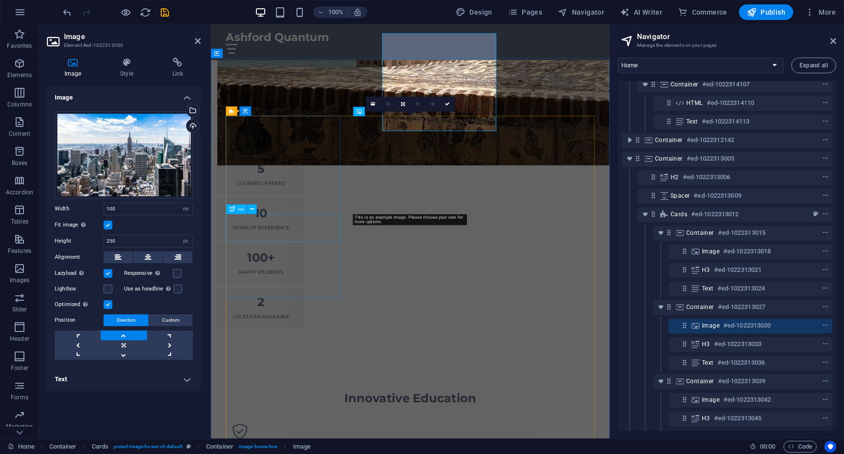
scroll to position [1191, 0]
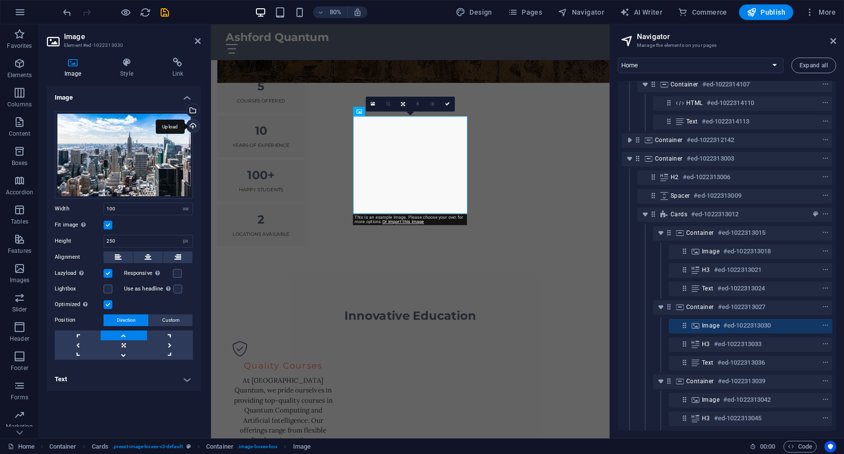
click at [192, 124] on div "Upload" at bounding box center [192, 127] width 15 height 15
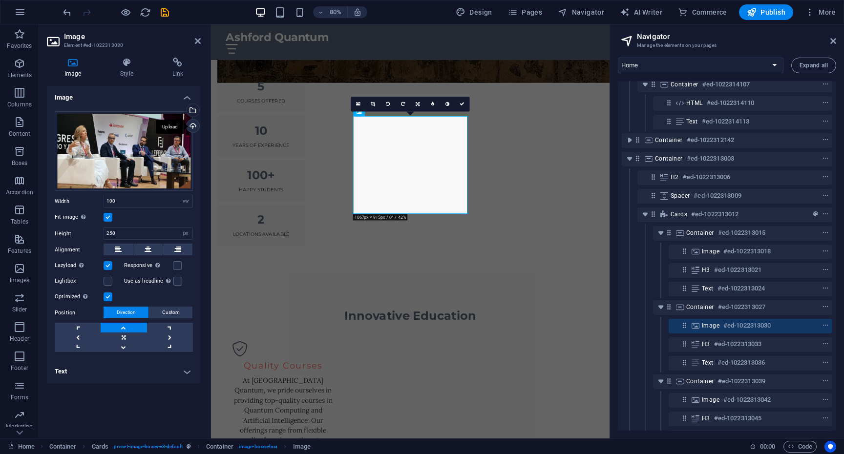
click at [191, 127] on div "Upload" at bounding box center [192, 127] width 15 height 15
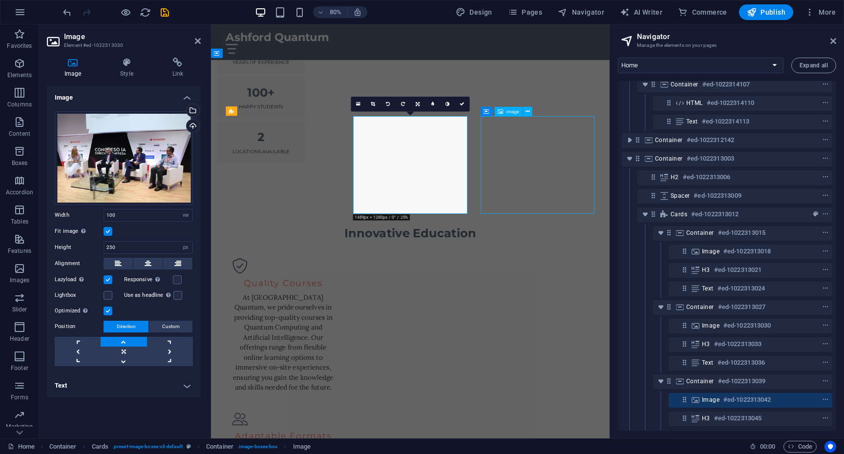
scroll to position [1088, 0]
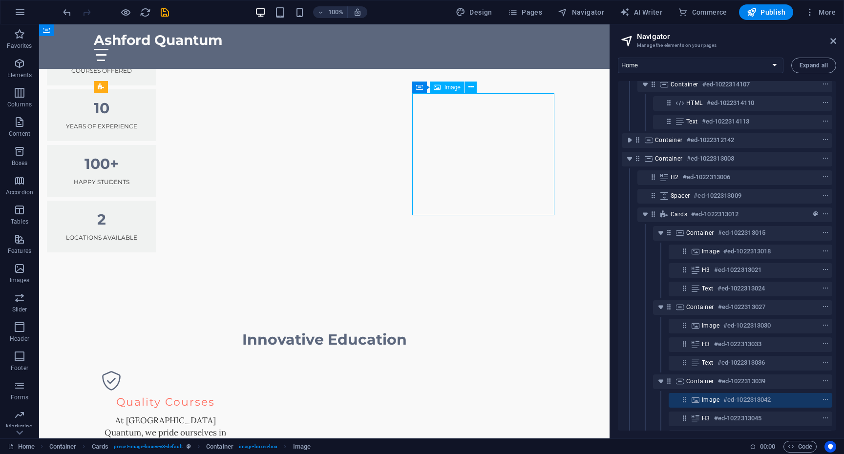
scroll to position [1132, 0]
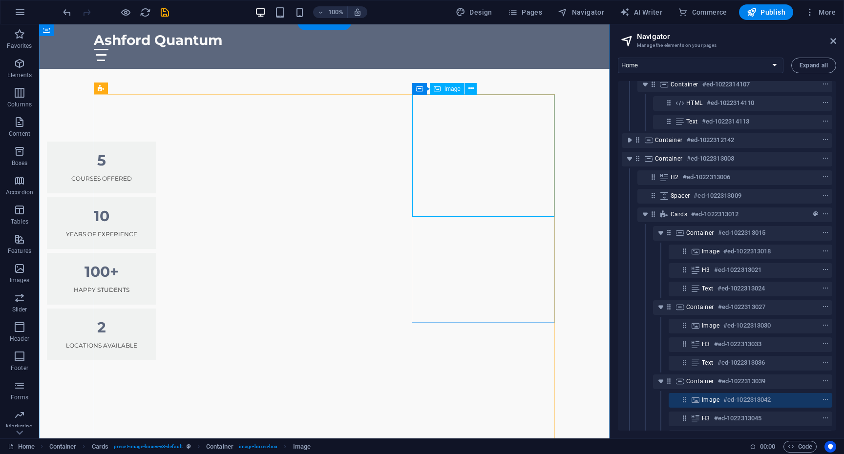
select select "vw"
select select "px"
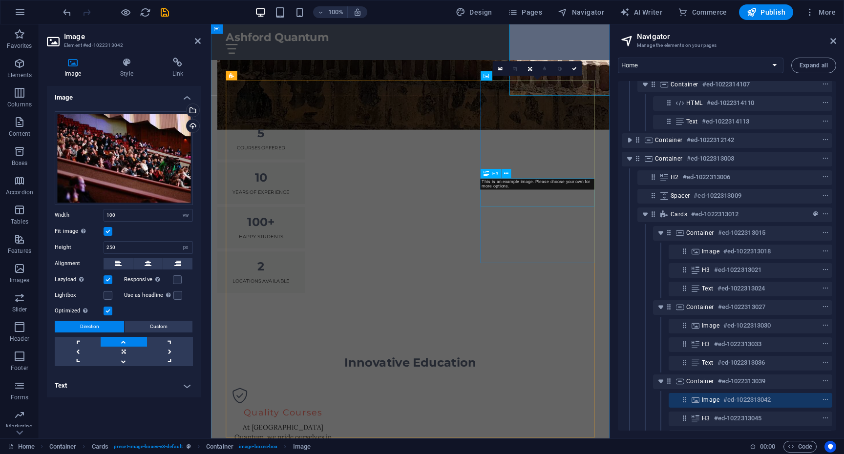
scroll to position [1236, 0]
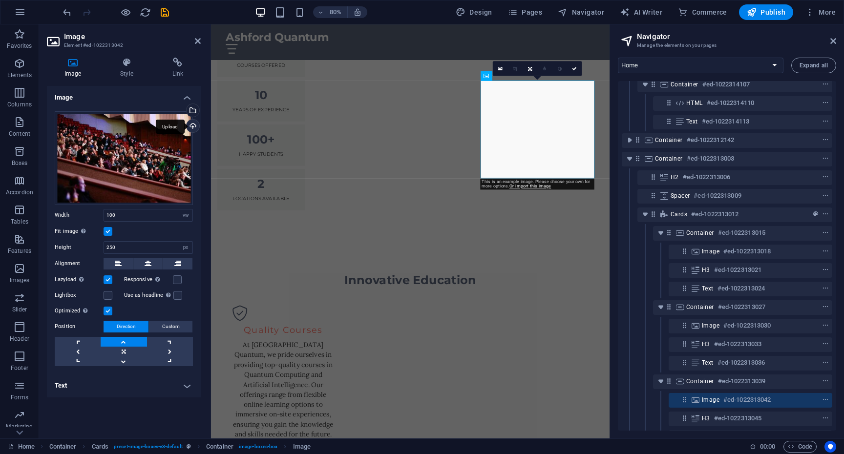
click at [194, 126] on div "Upload" at bounding box center [192, 127] width 15 height 15
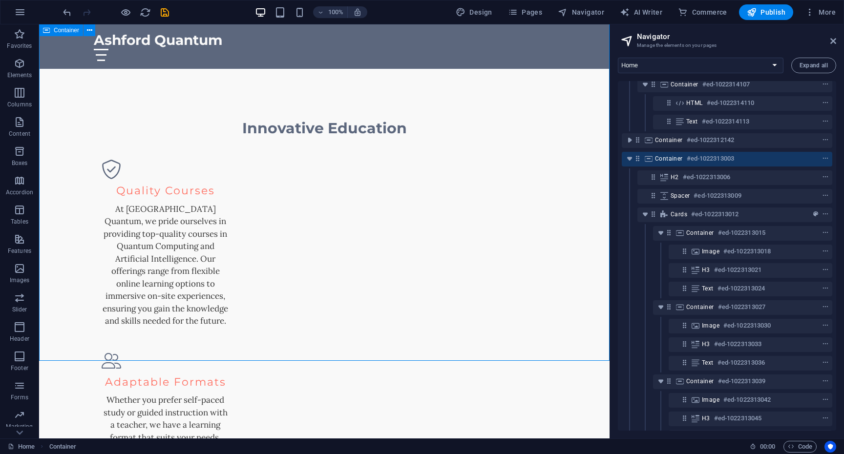
scroll to position [1356, 0]
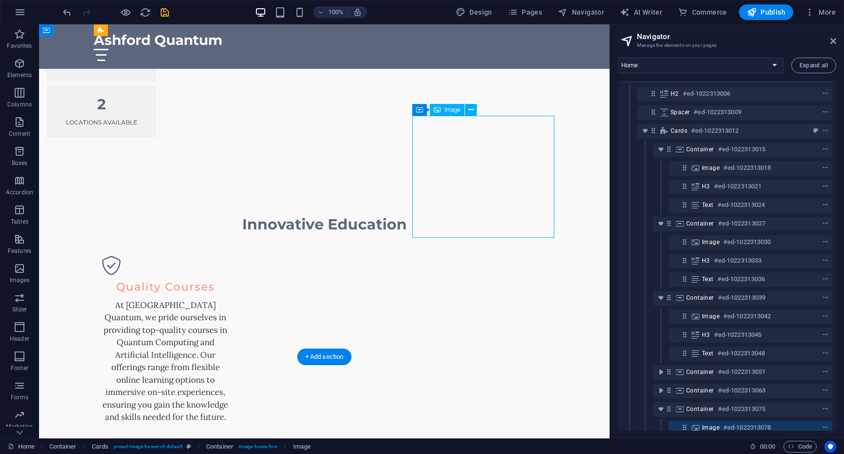
select select "vw"
select select "px"
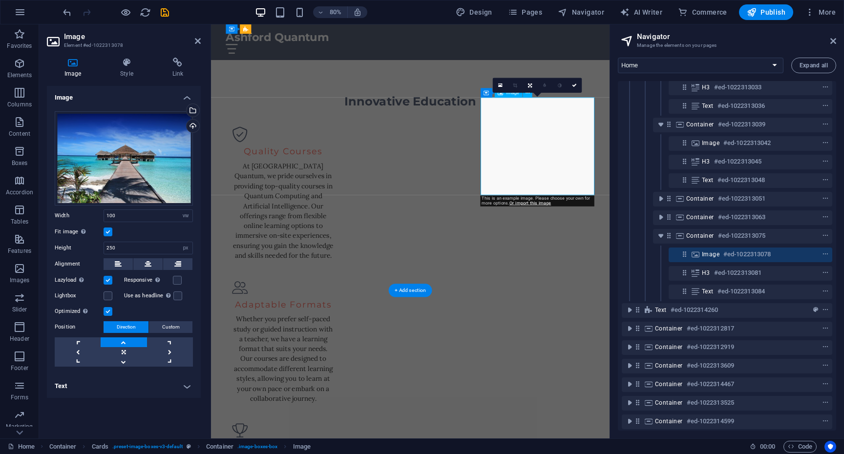
scroll to position [657, 0]
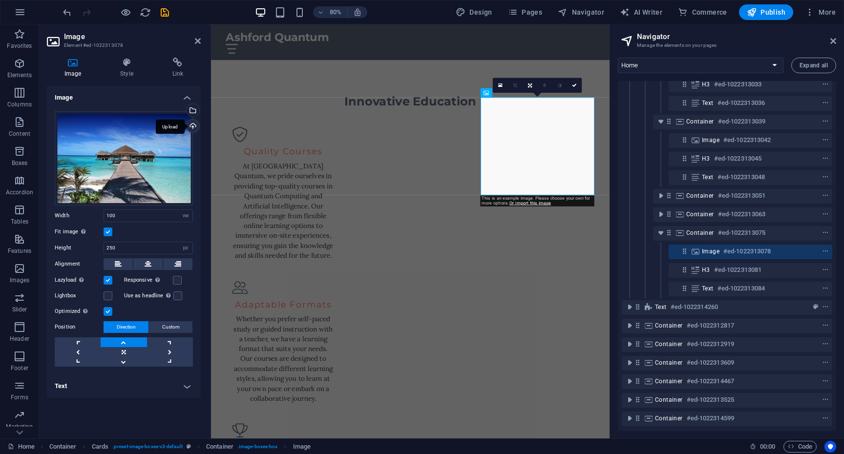
click at [192, 127] on div "Upload" at bounding box center [192, 127] width 15 height 15
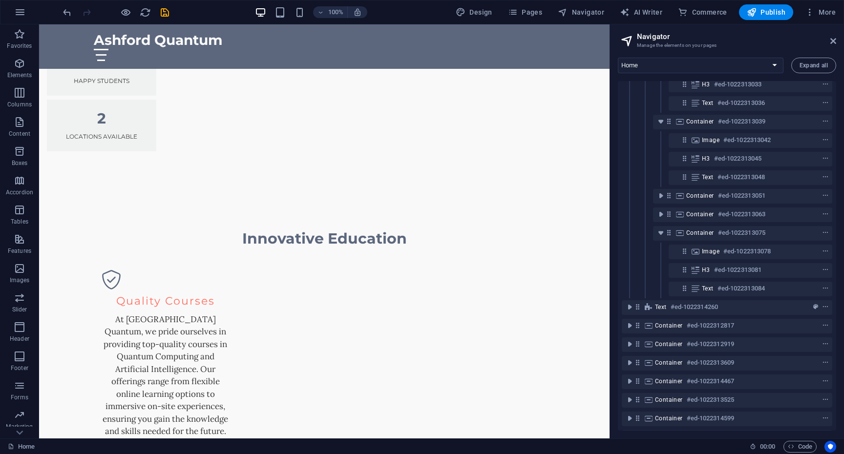
scroll to position [1241, 0]
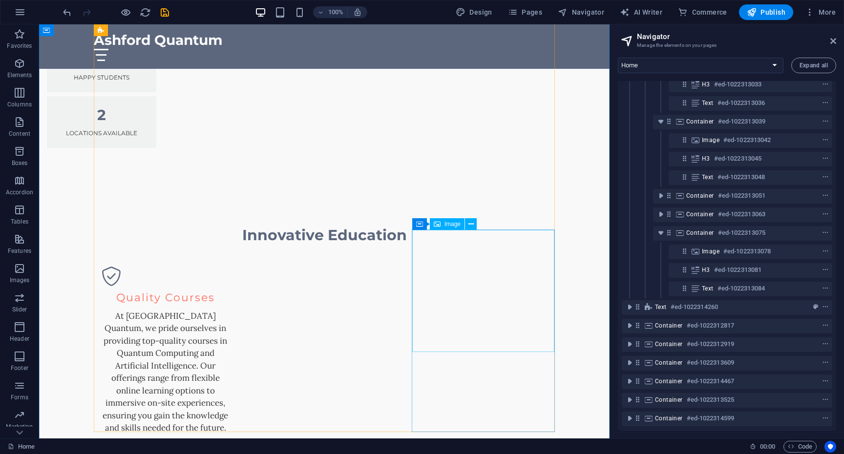
select select "vw"
select select "px"
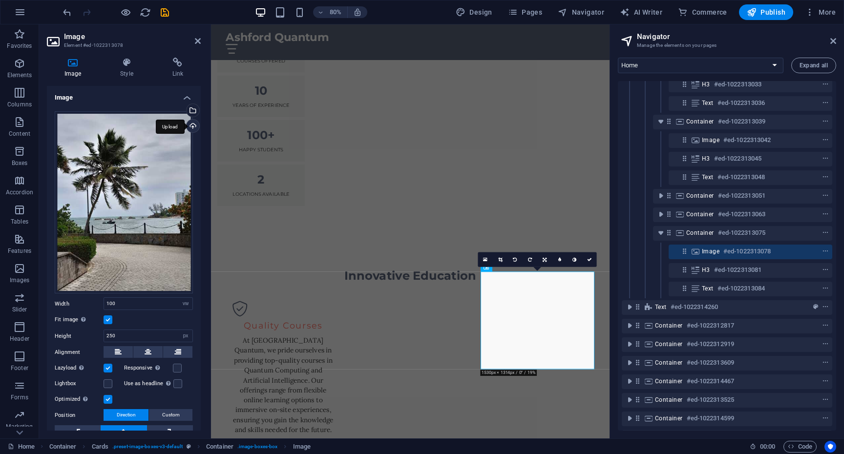
click at [192, 124] on div "Upload" at bounding box center [192, 127] width 15 height 15
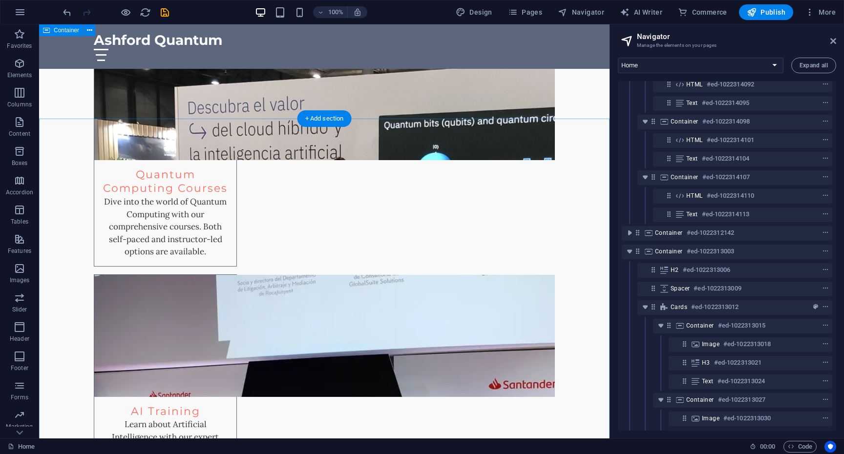
scroll to position [2146, 0]
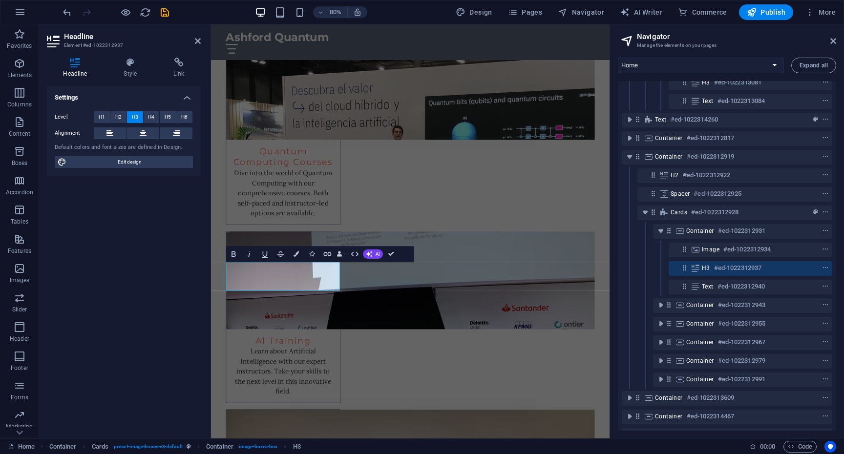
scroll to position [862, 0]
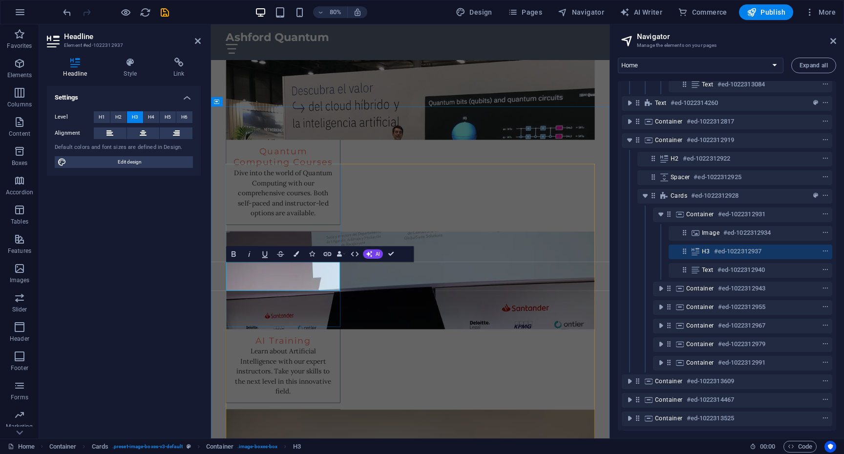
drag, startPoint x: 294, startPoint y: 336, endPoint x: 319, endPoint y: 341, distance: 25.0
drag, startPoint x: 294, startPoint y: 337, endPoint x: 337, endPoint y: 355, distance: 47.1
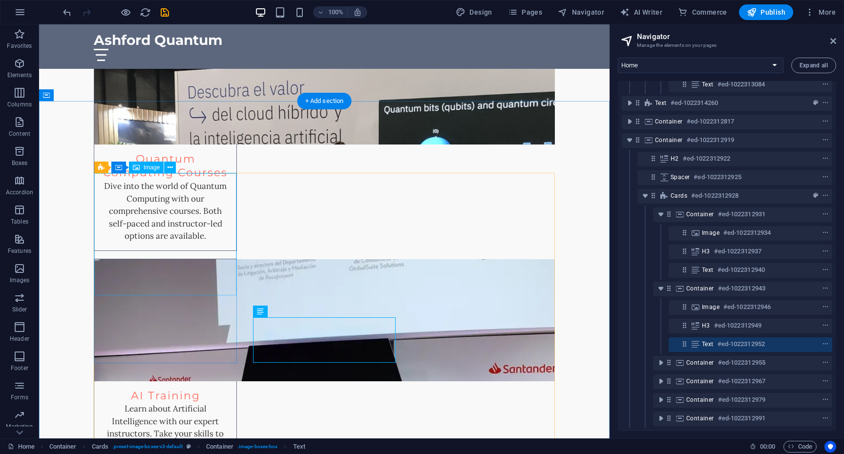
scroll to position [2168, 0]
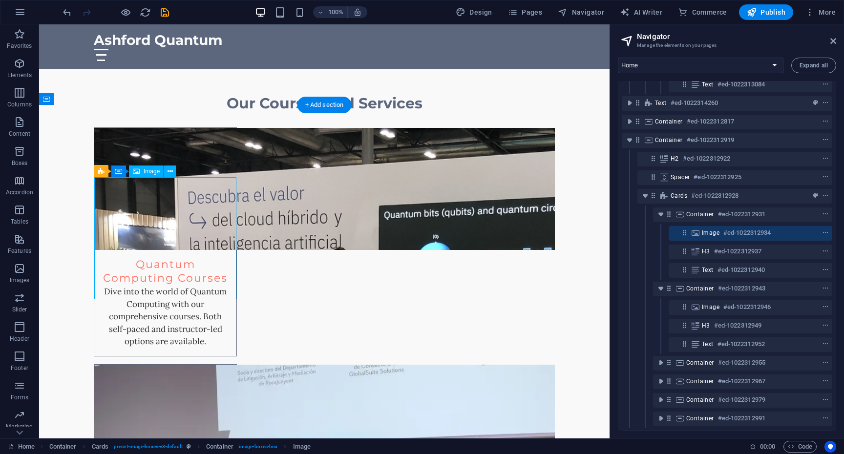
scroll to position [2271, 0]
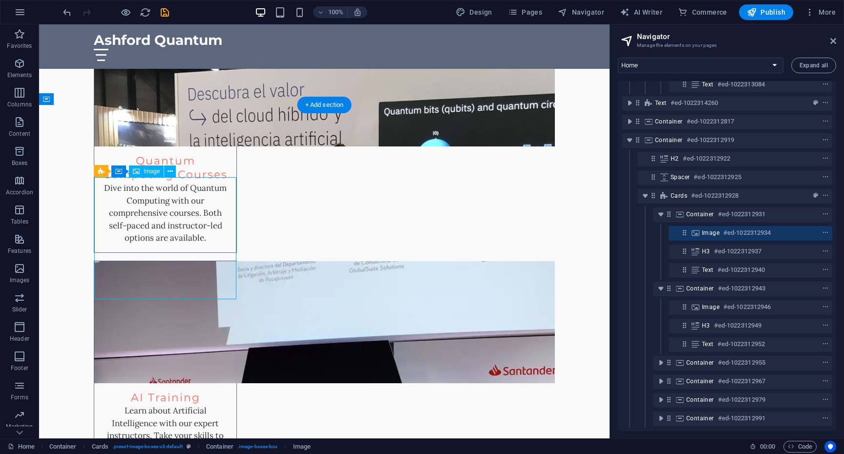
select select "vw"
select select "px"
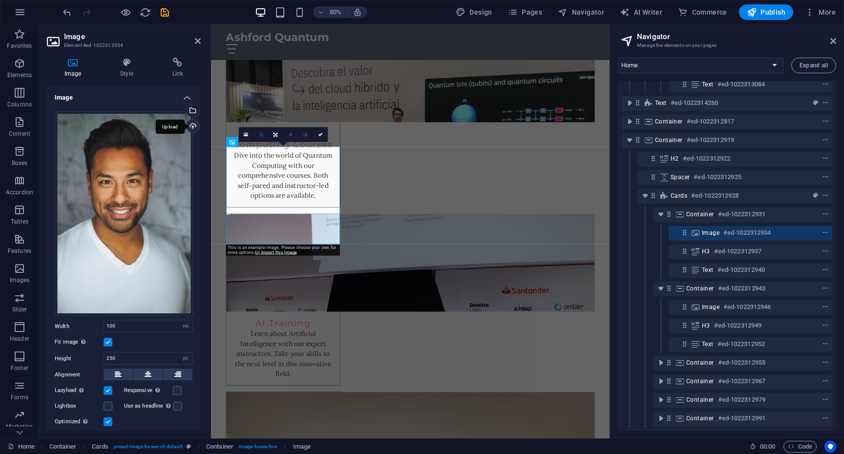
click at [192, 126] on div "Upload" at bounding box center [192, 127] width 15 height 15
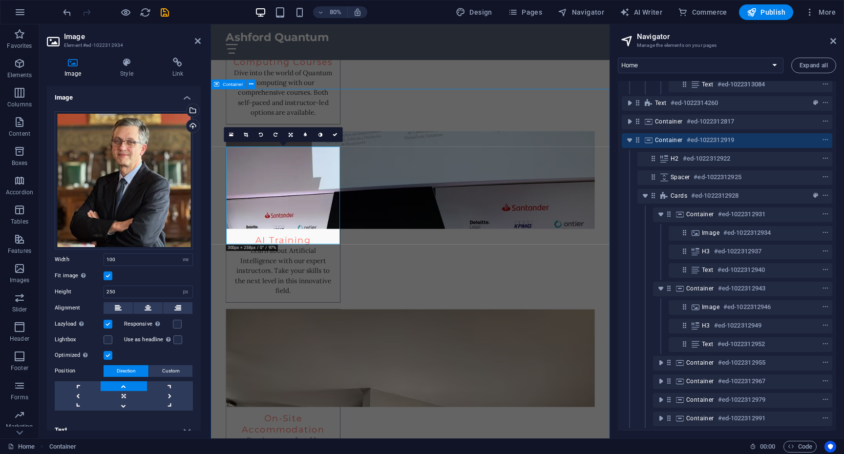
scroll to position [2168, 0]
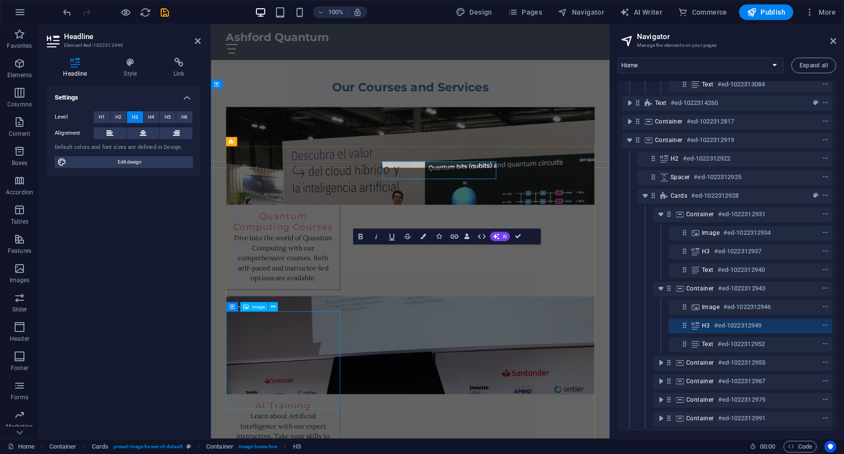
scroll to position [2271, 0]
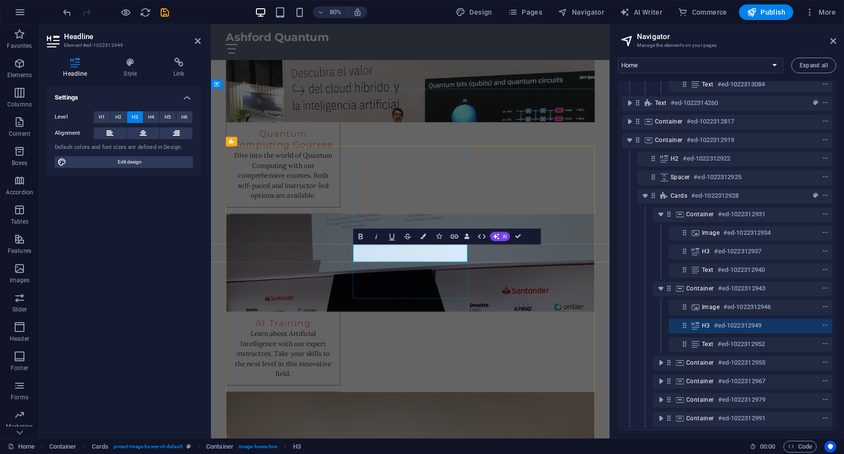
drag, startPoint x: 435, startPoint y: 314, endPoint x: 505, endPoint y: 313, distance: 69.9
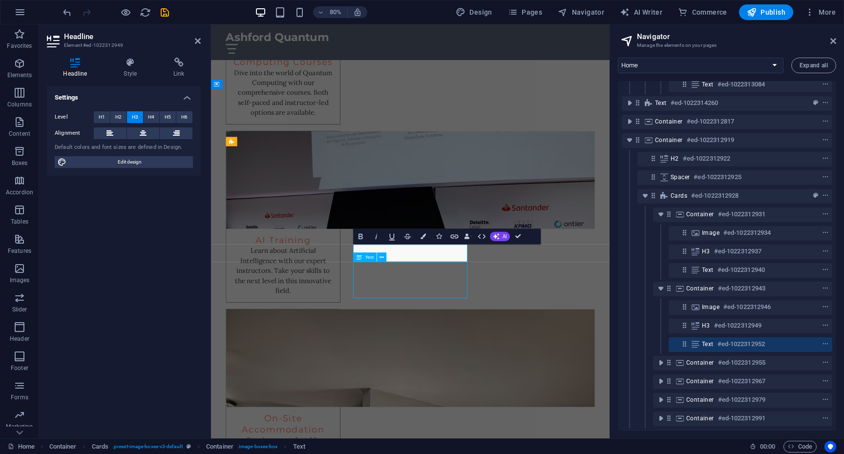
scroll to position [2168, 0]
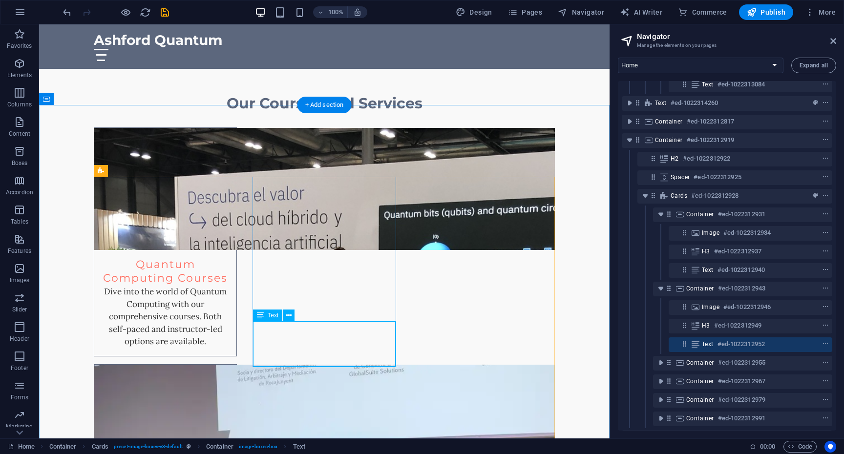
scroll to position [2271, 0]
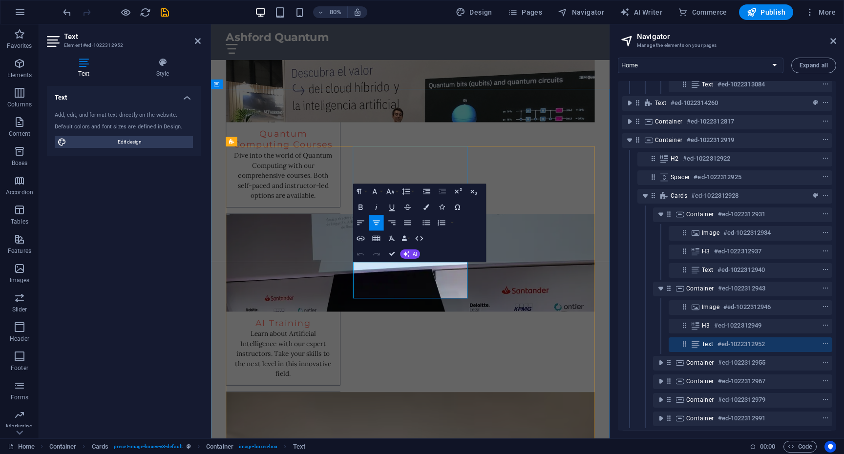
drag, startPoint x: 404, startPoint y: 329, endPoint x: 410, endPoint y: 330, distance: 5.5
drag, startPoint x: 410, startPoint y: 354, endPoint x: 475, endPoint y: 365, distance: 66.4
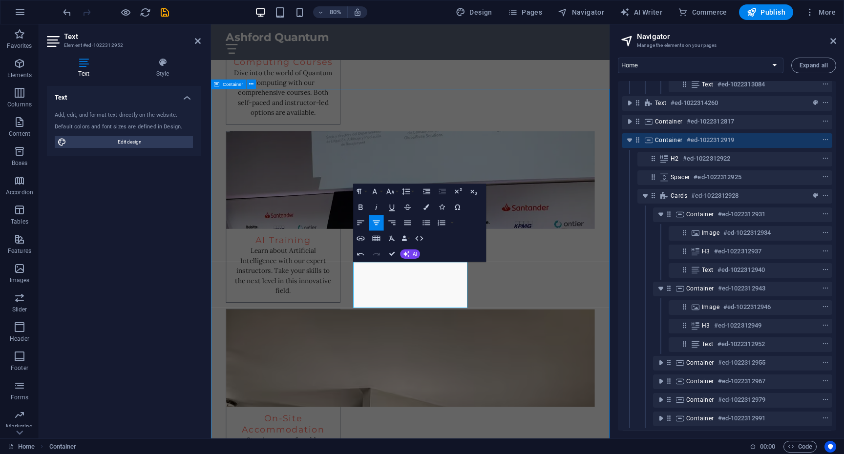
scroll to position [2168, 0]
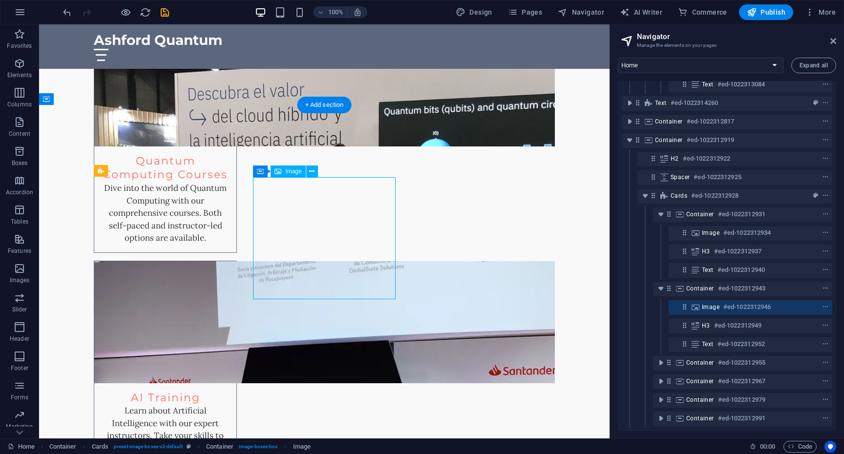
select select "vw"
select select "px"
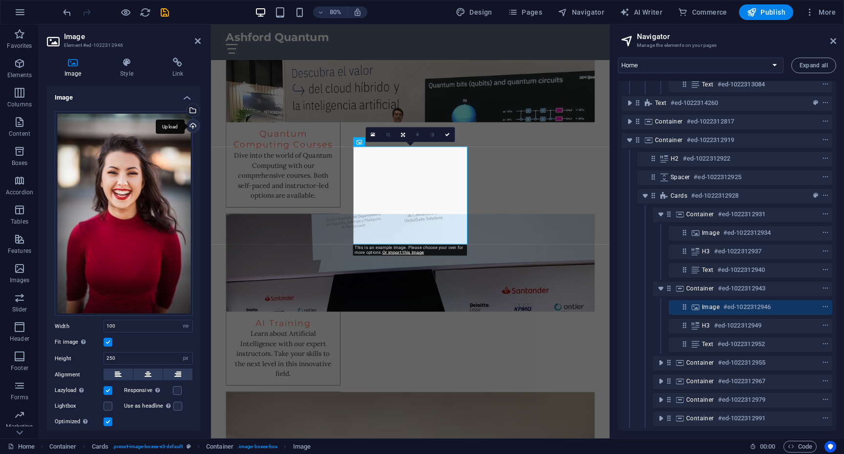
click at [192, 126] on div "Upload" at bounding box center [192, 127] width 15 height 15
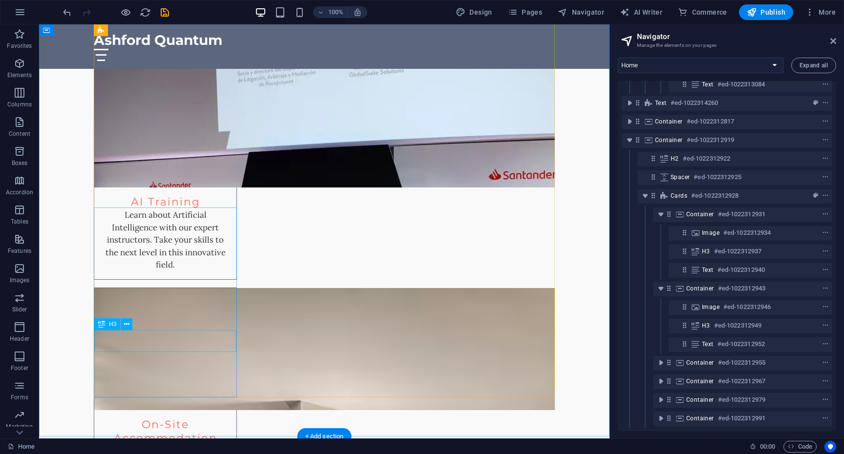
scroll to position [2366, 0]
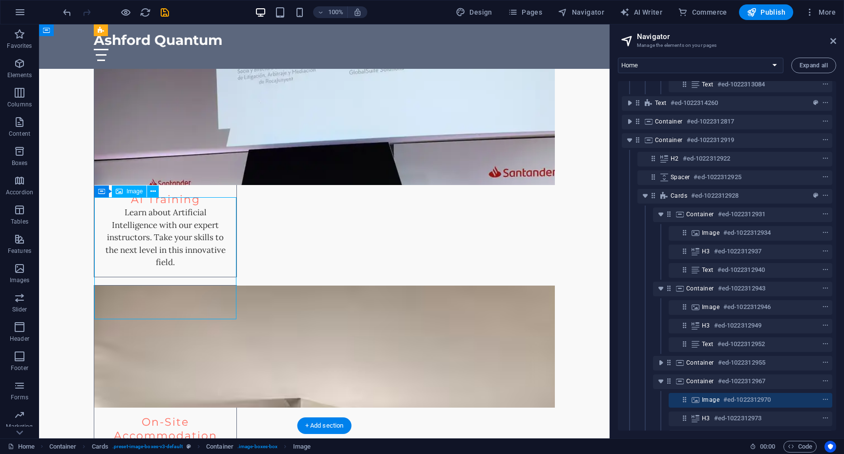
select select "vw"
select select "px"
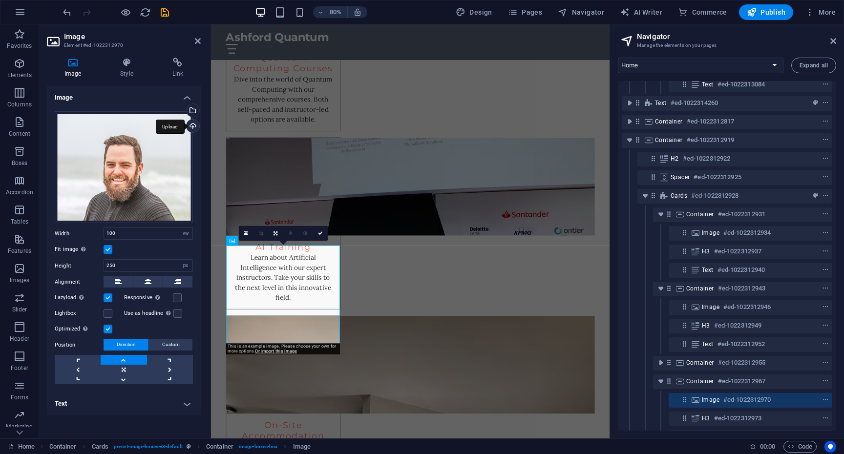
click at [194, 128] on div "Upload" at bounding box center [192, 127] width 15 height 15
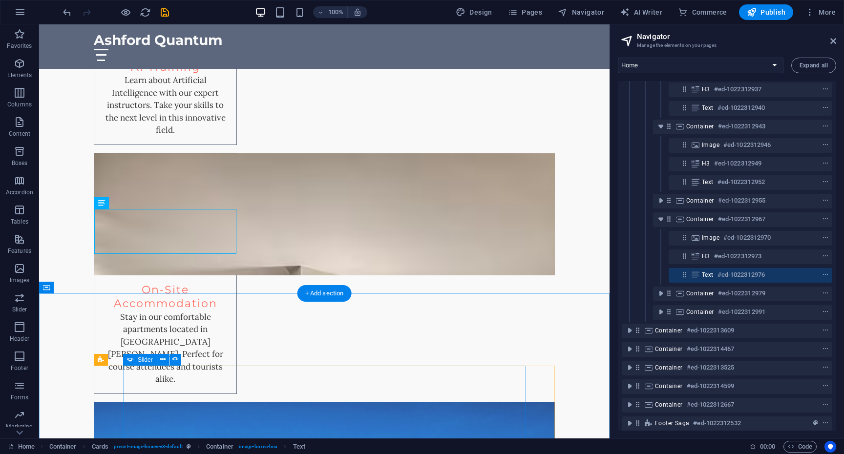
scroll to position [1035, 0]
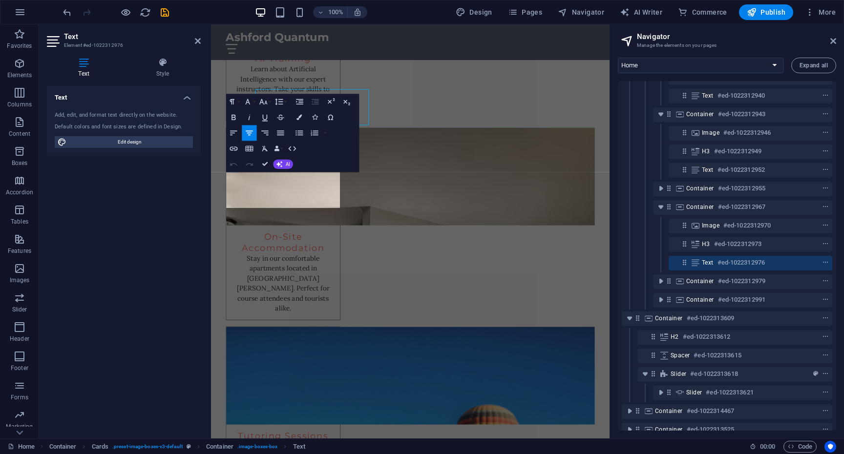
scroll to position [2602, 0]
drag, startPoint x: 242, startPoint y: 216, endPoint x: 358, endPoint y: 219, distance: 116.3
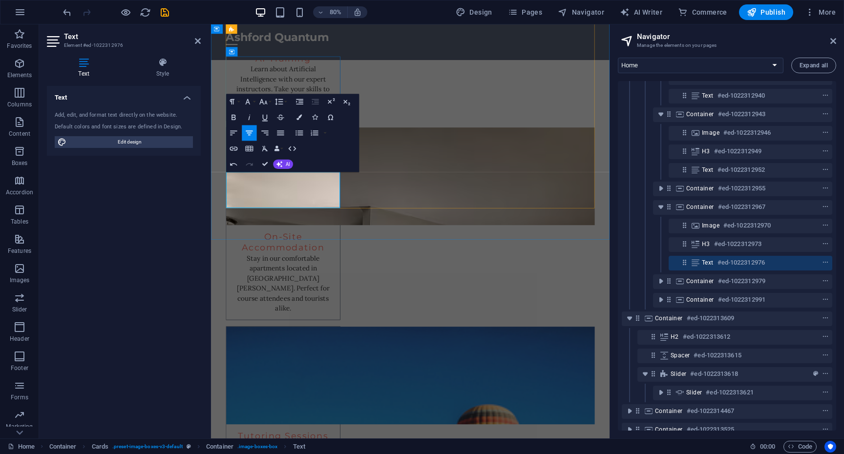
drag, startPoint x: 296, startPoint y: 230, endPoint x: 313, endPoint y: 231, distance: 17.1
drag, startPoint x: 279, startPoint y: 230, endPoint x: 346, endPoint y: 227, distance: 67.5
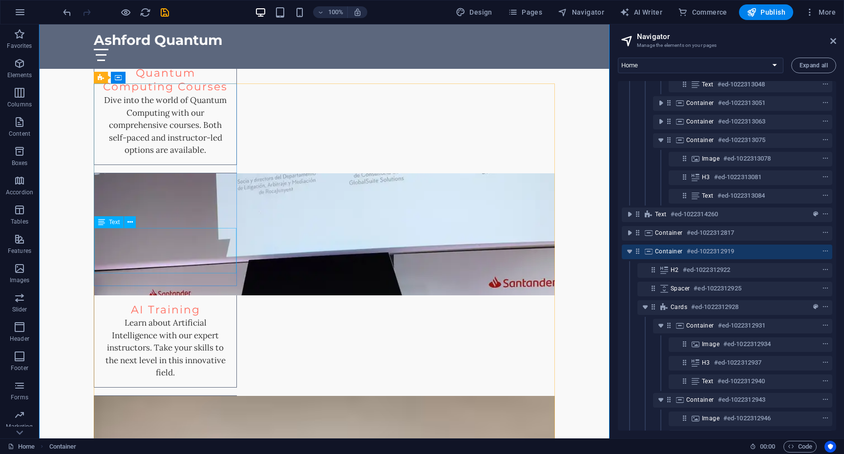
scroll to position [2267, 0]
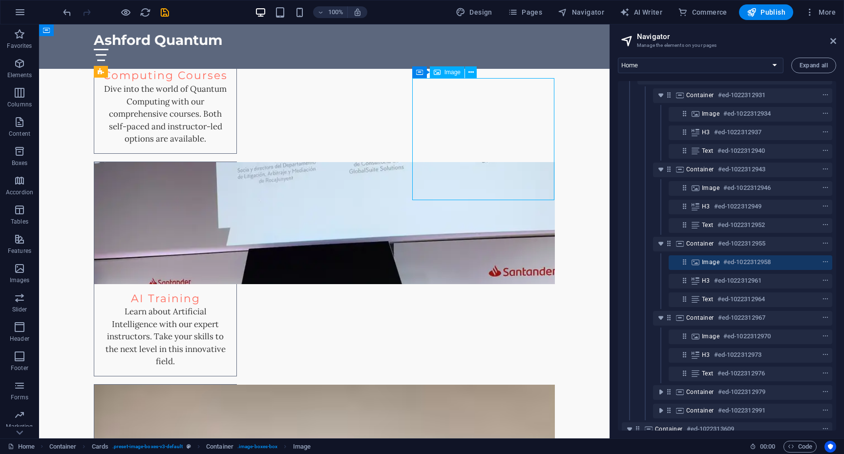
scroll to position [992, 0]
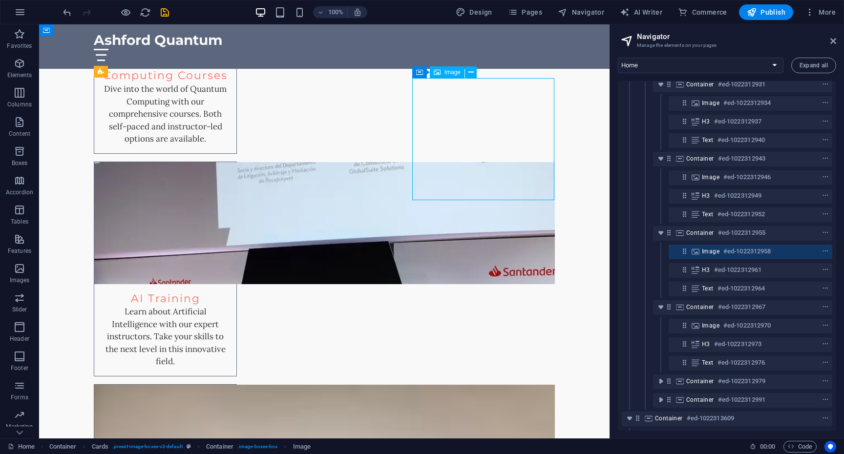
select select "vw"
select select "px"
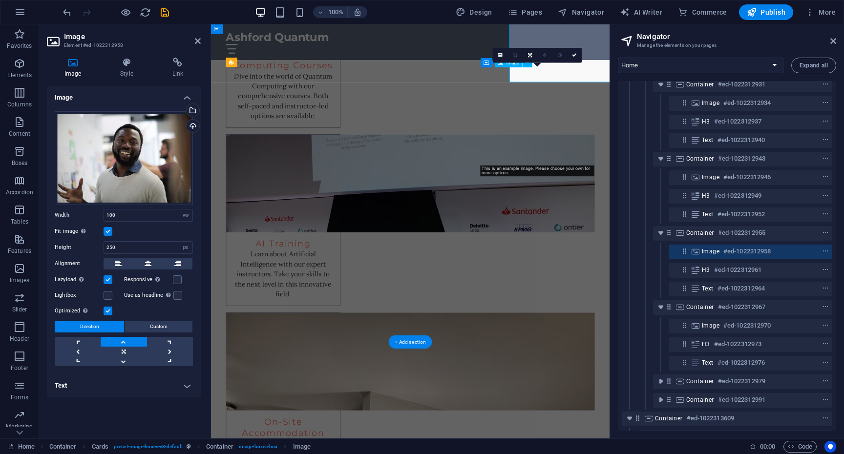
scroll to position [2371, 0]
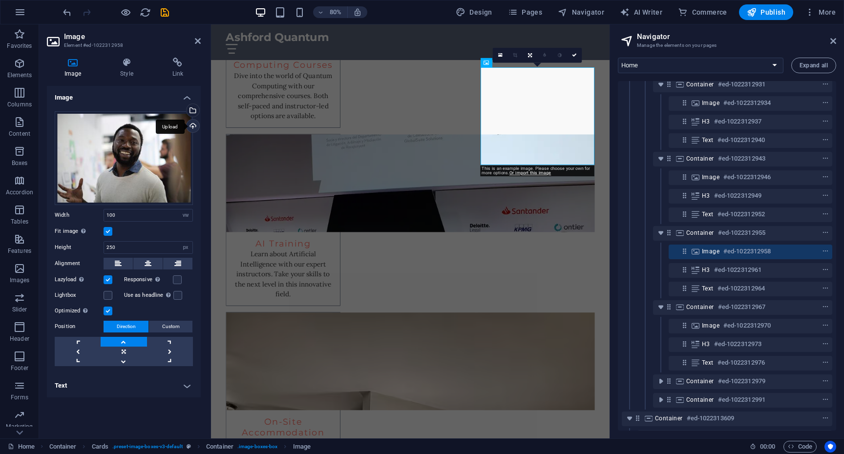
click at [191, 125] on div "Upload" at bounding box center [192, 127] width 15 height 15
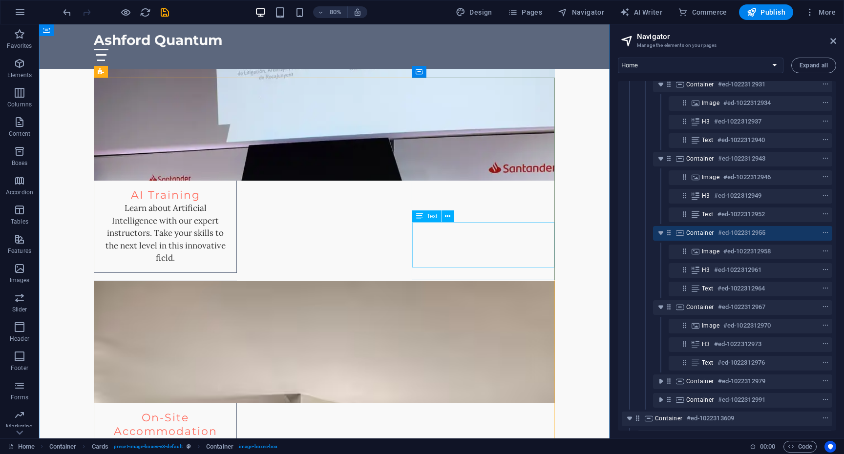
scroll to position [2267, 0]
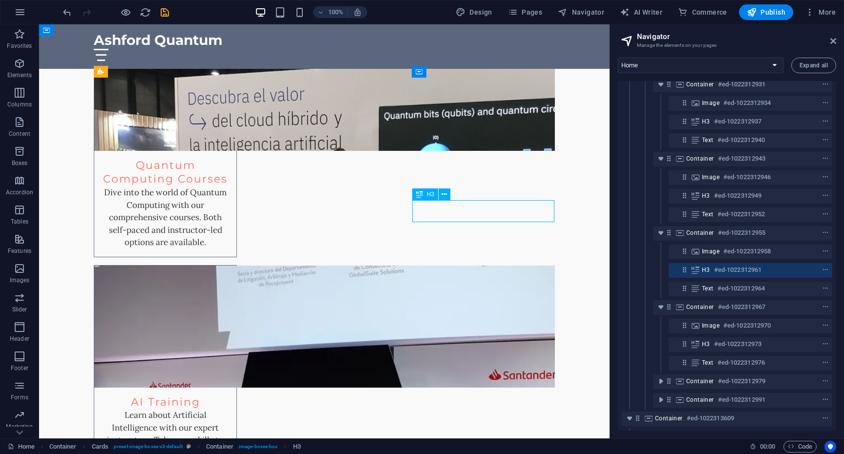
scroll to position [2371, 0]
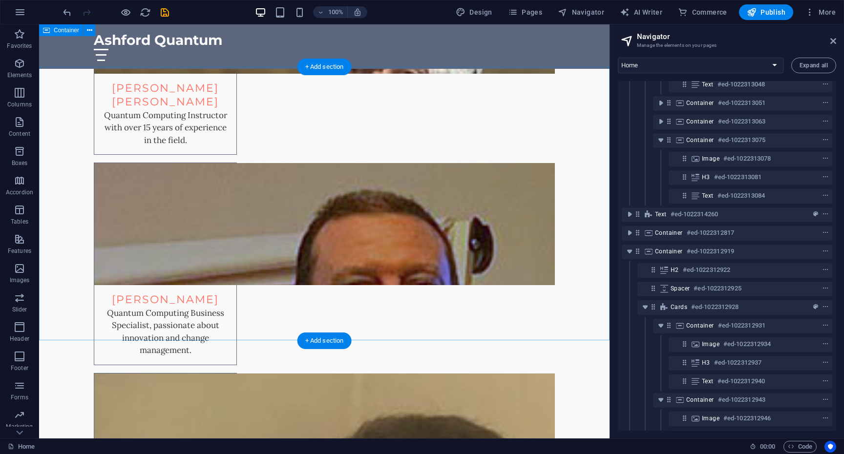
scroll to position [4608, 0]
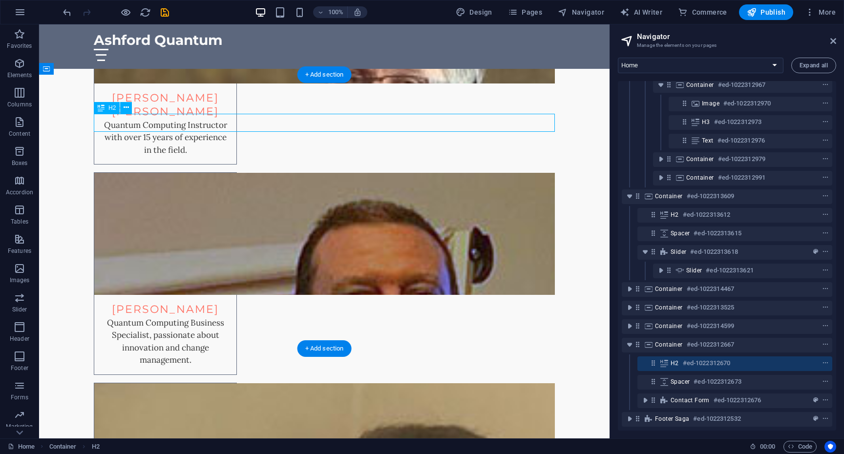
scroll to position [1222, 0]
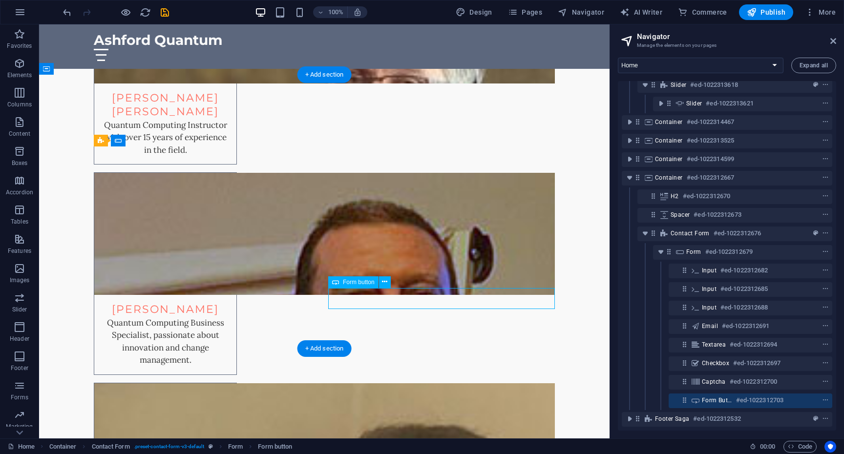
scroll to position [1389, 0]
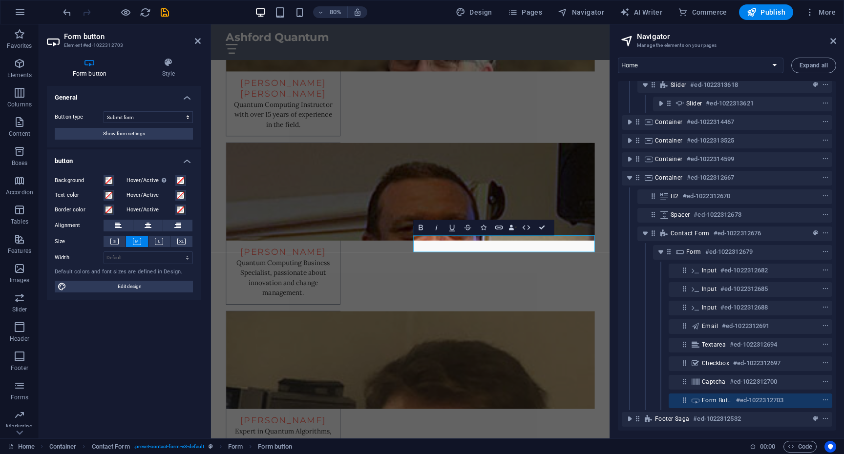
click at [144, 350] on div "General Button type Submit form Reset form No action Show form settings button …" at bounding box center [124, 258] width 154 height 345
click at [166, 367] on div "General Button type Submit form Reset form No action Show form settings button …" at bounding box center [124, 258] width 154 height 345
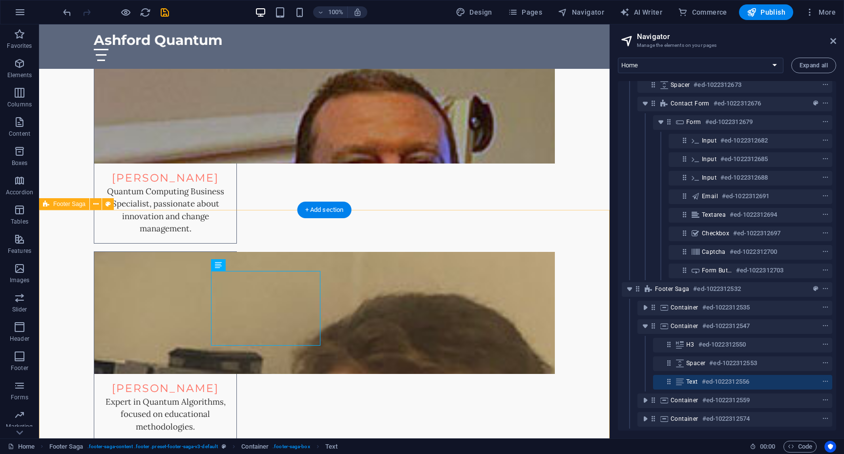
scroll to position [4762, 0]
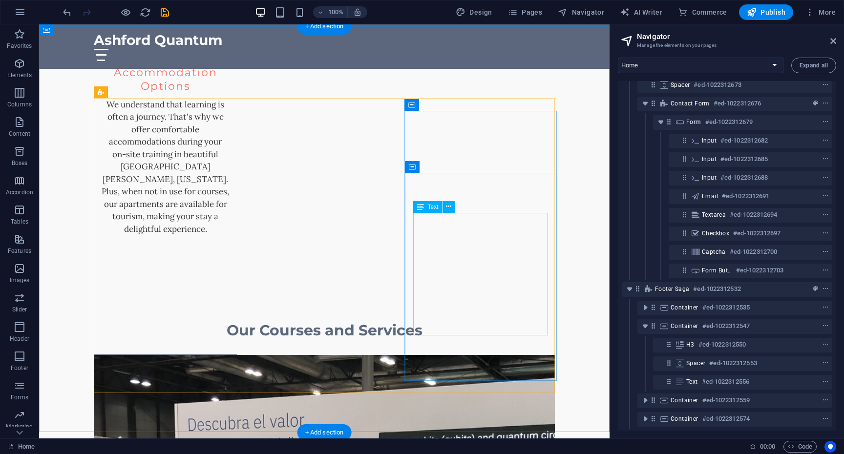
scroll to position [1832, 0]
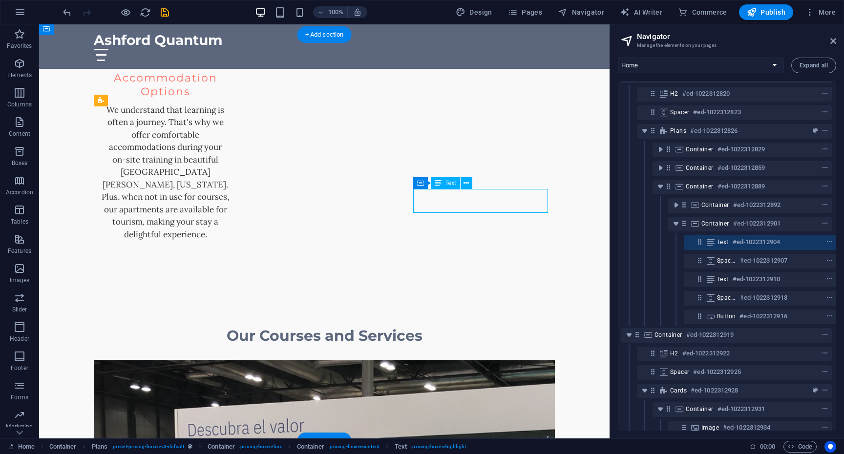
scroll to position [899, 2]
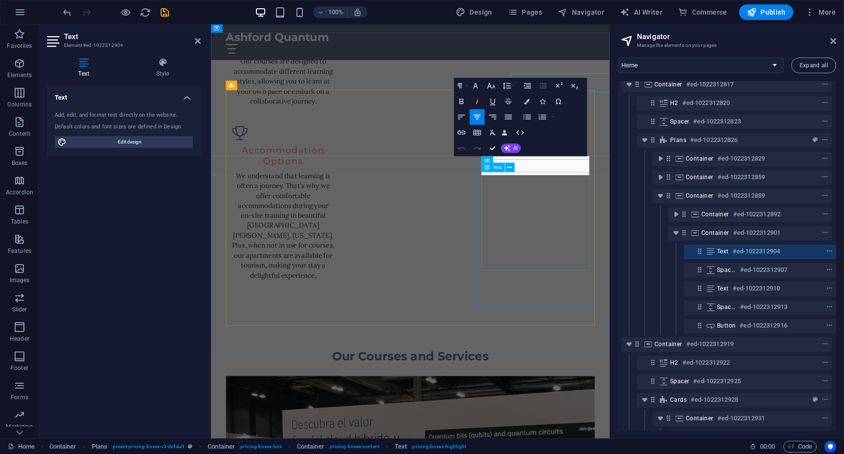
scroll to position [1935, 0]
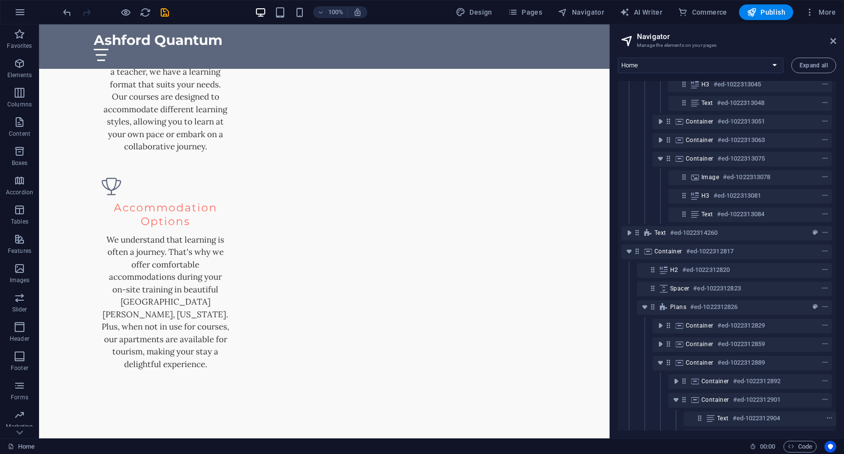
scroll to position [1704, 0]
click at [162, 14] on icon "save" at bounding box center [164, 12] width 11 height 11
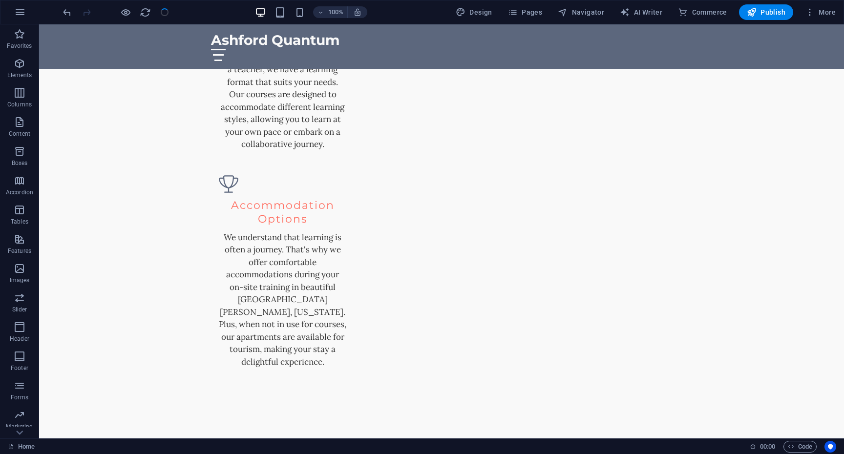
checkbox input "false"
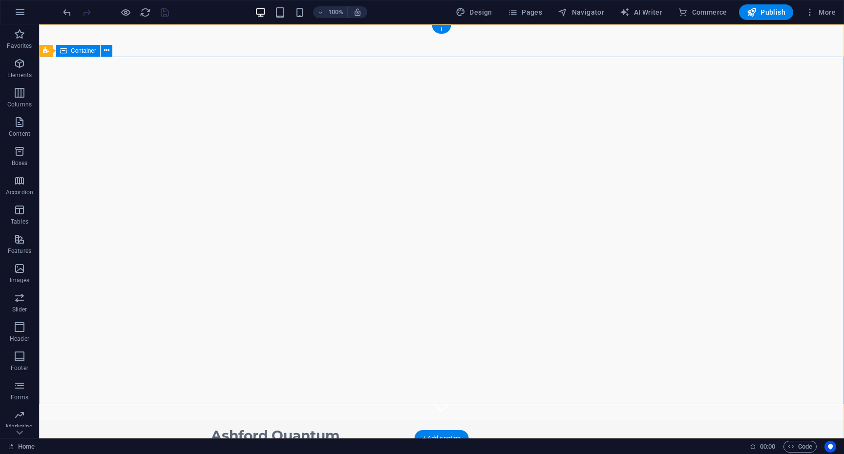
scroll to position [0, 0]
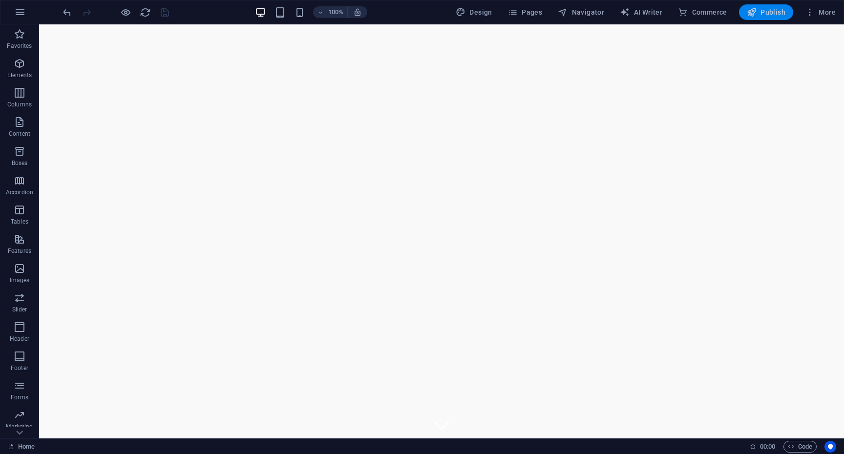
click at [774, 10] on span "Publish" at bounding box center [766, 12] width 39 height 10
